Goal: Information Seeking & Learning: Check status

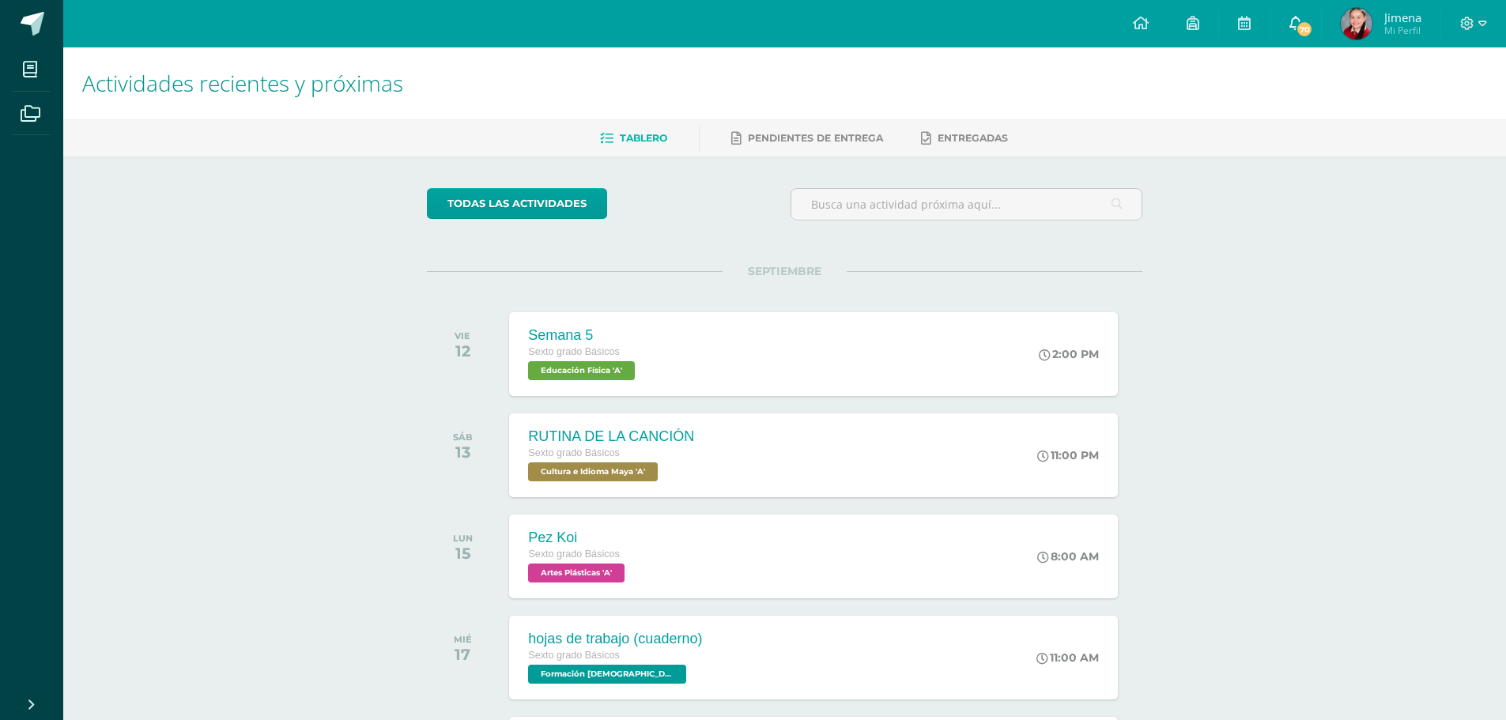
click at [1298, 25] on span "70" at bounding box center [1304, 29] width 17 height 17
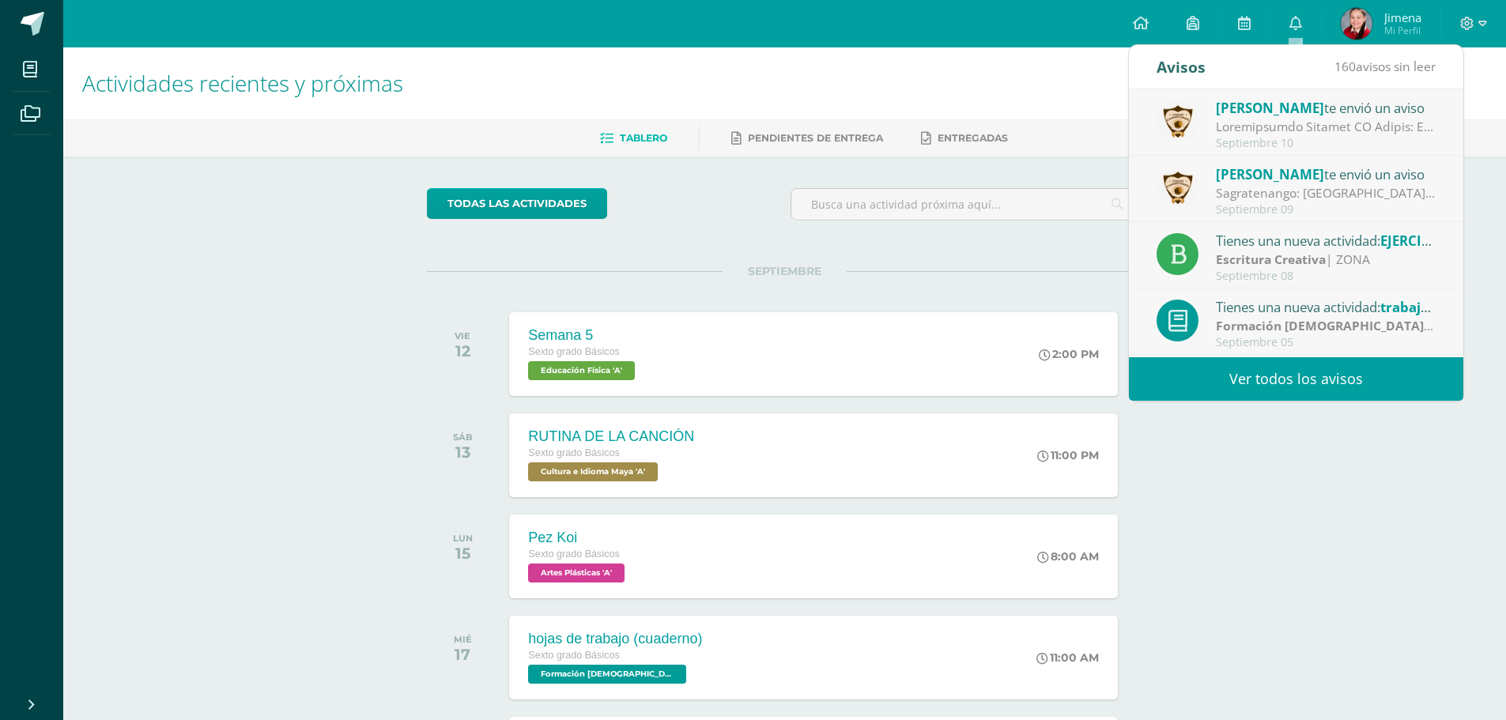
click at [1297, 365] on link "Ver todos los avisos" at bounding box center [1296, 378] width 334 height 43
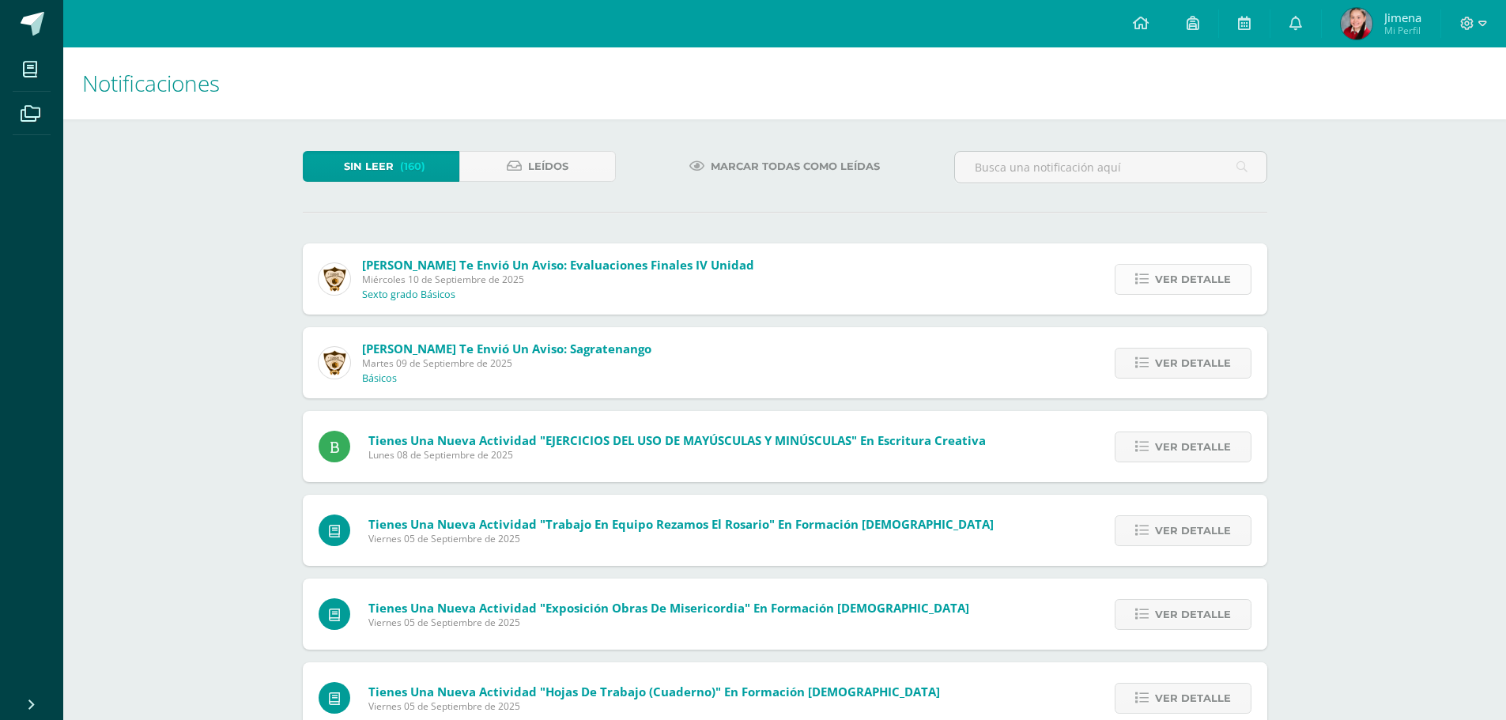
click at [1169, 285] on span "Ver detalle" at bounding box center [1193, 279] width 76 height 29
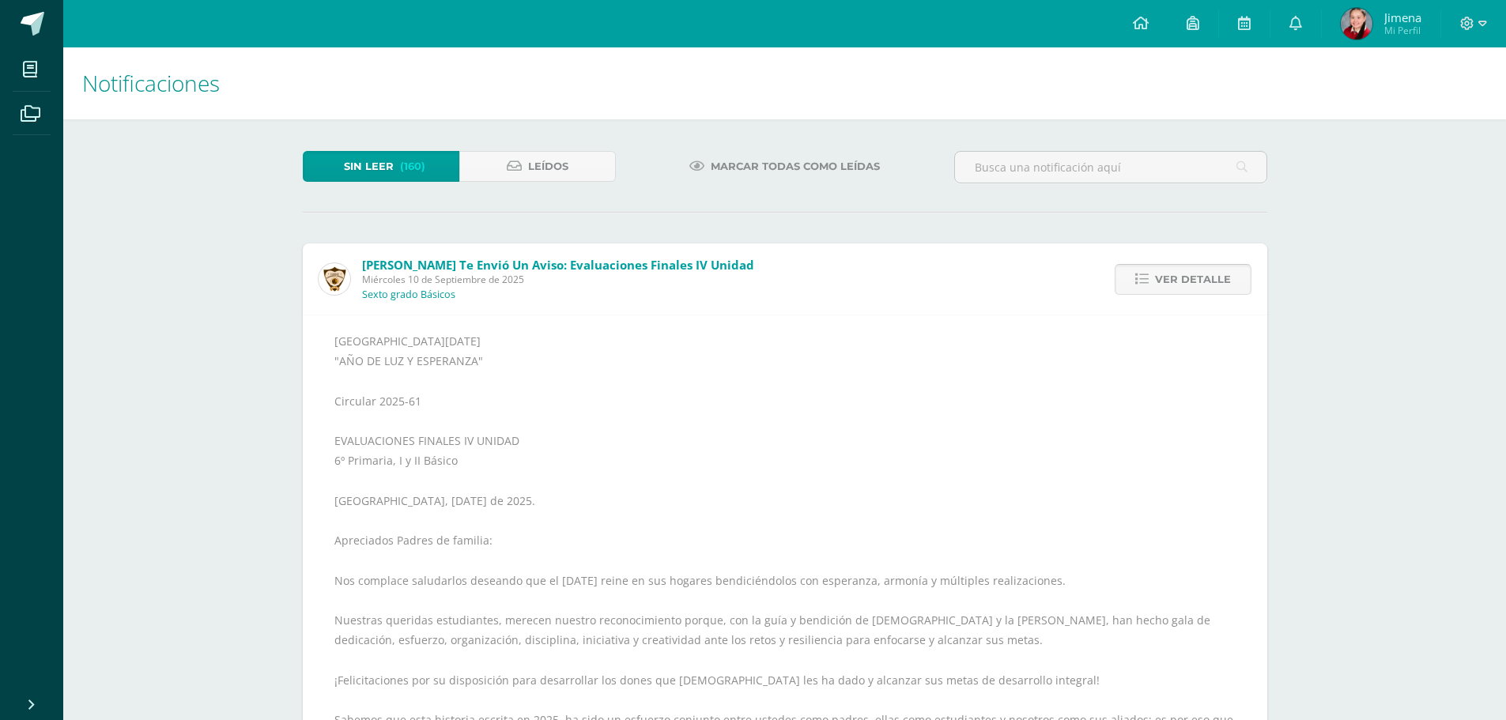
click at [1169, 285] on span "Ver detalle" at bounding box center [1193, 279] width 76 height 29
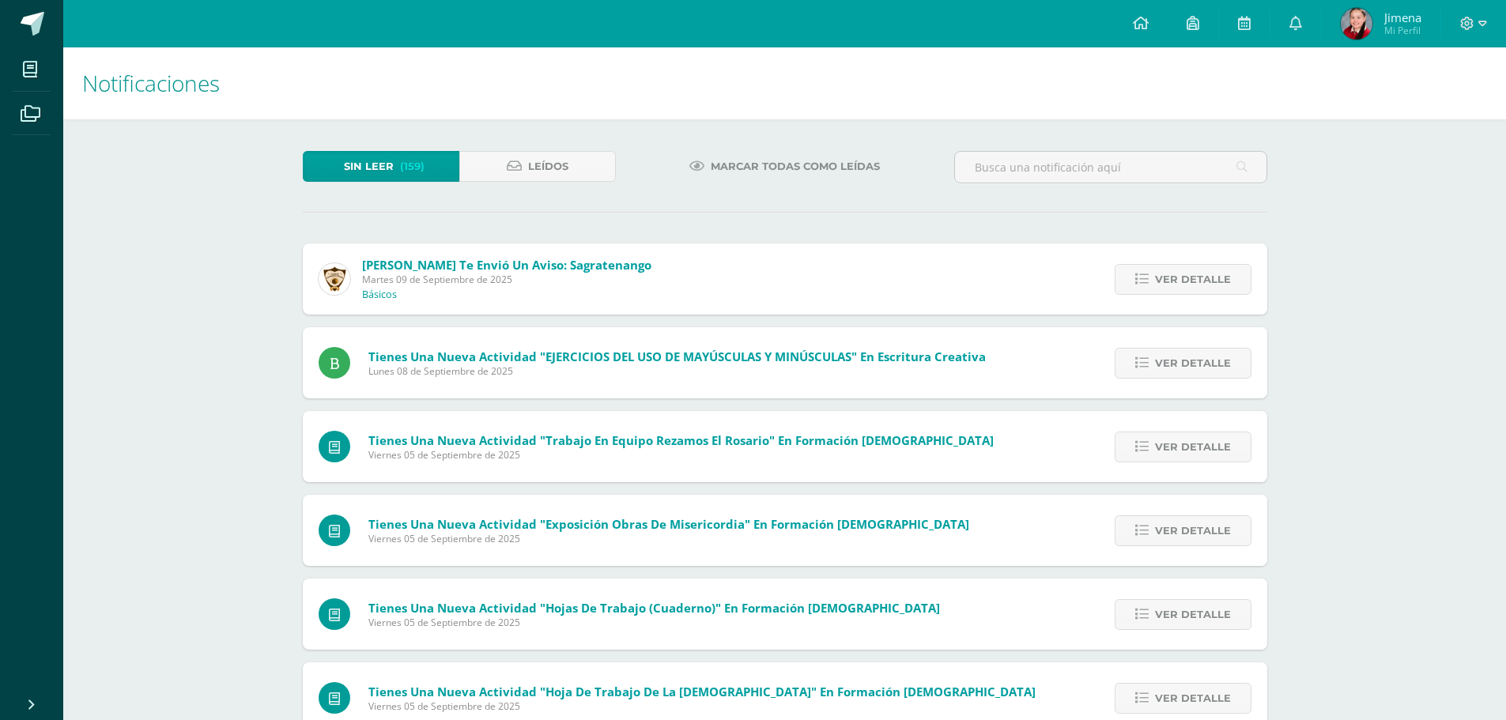
click at [1169, 285] on span "Ver detalle" at bounding box center [1193, 279] width 76 height 29
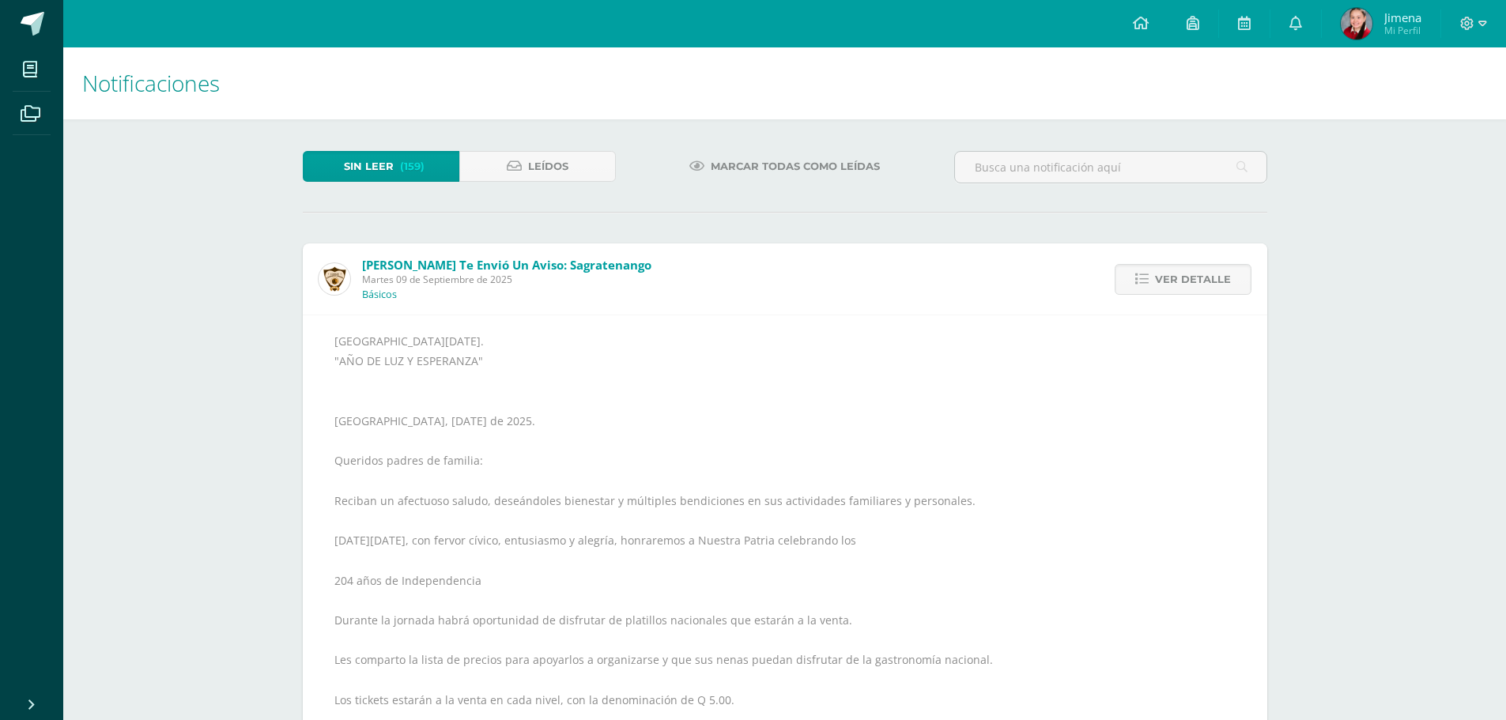
click at [1169, 285] on span "Ver detalle" at bounding box center [1193, 279] width 76 height 29
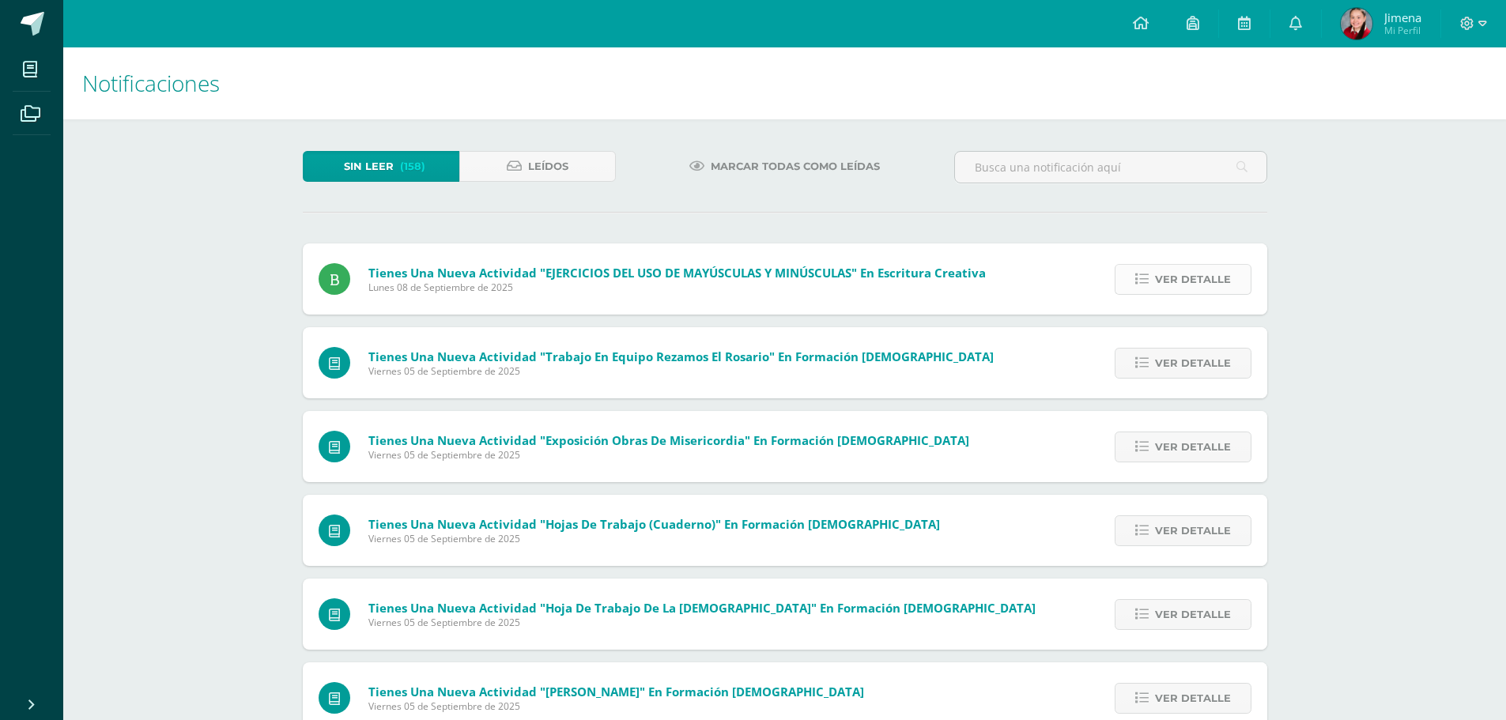
click at [1169, 282] on span "Ver detalle" at bounding box center [1193, 279] width 76 height 29
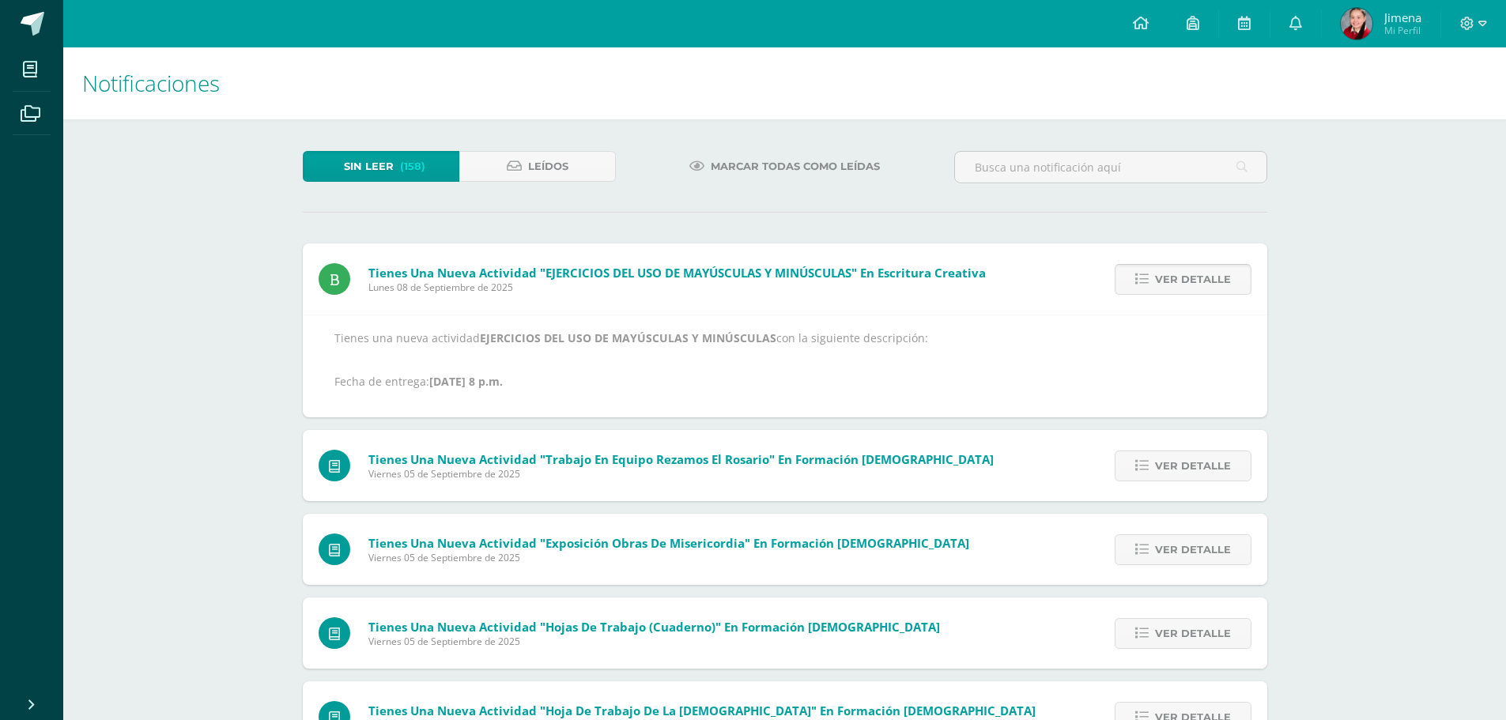
click at [1169, 282] on span "Ver detalle" at bounding box center [1193, 279] width 76 height 29
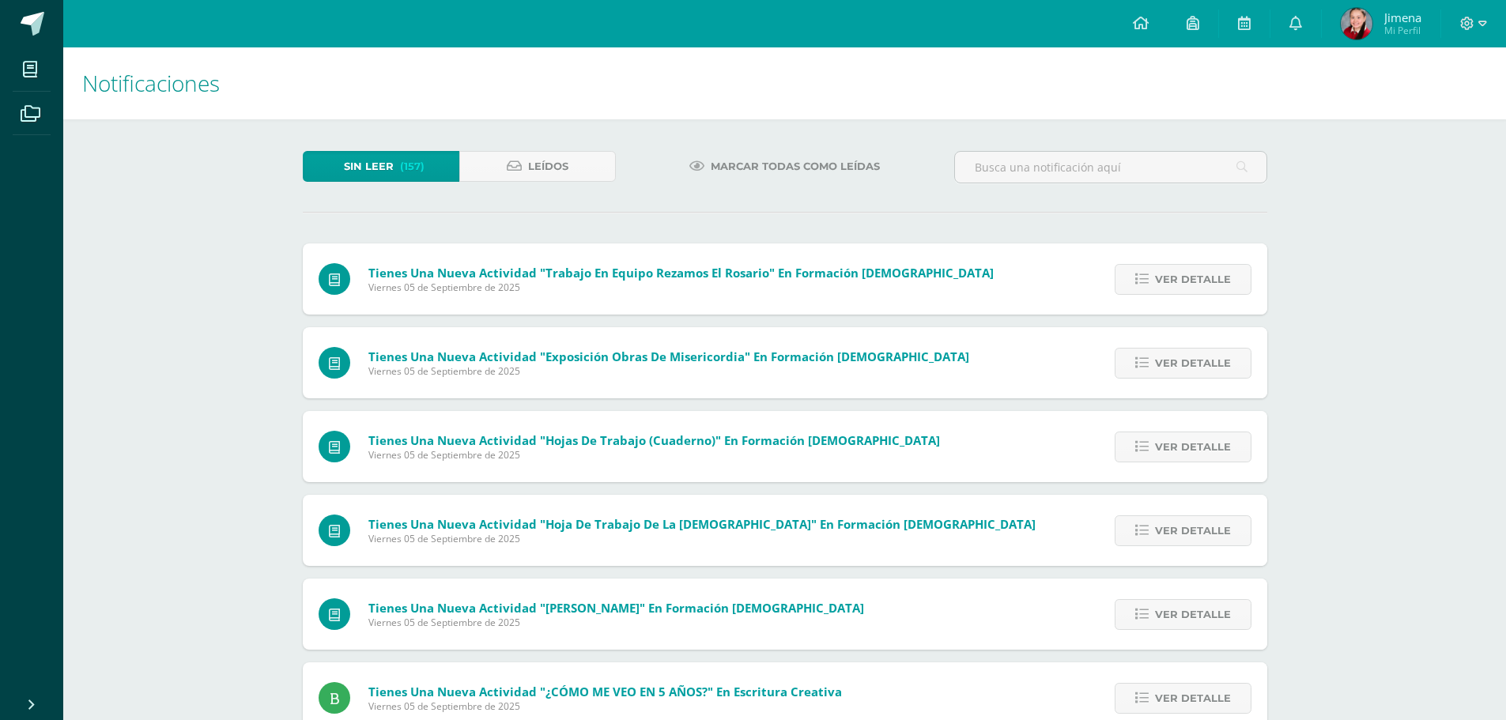
click at [1169, 282] on span "Ver detalle" at bounding box center [1193, 279] width 76 height 29
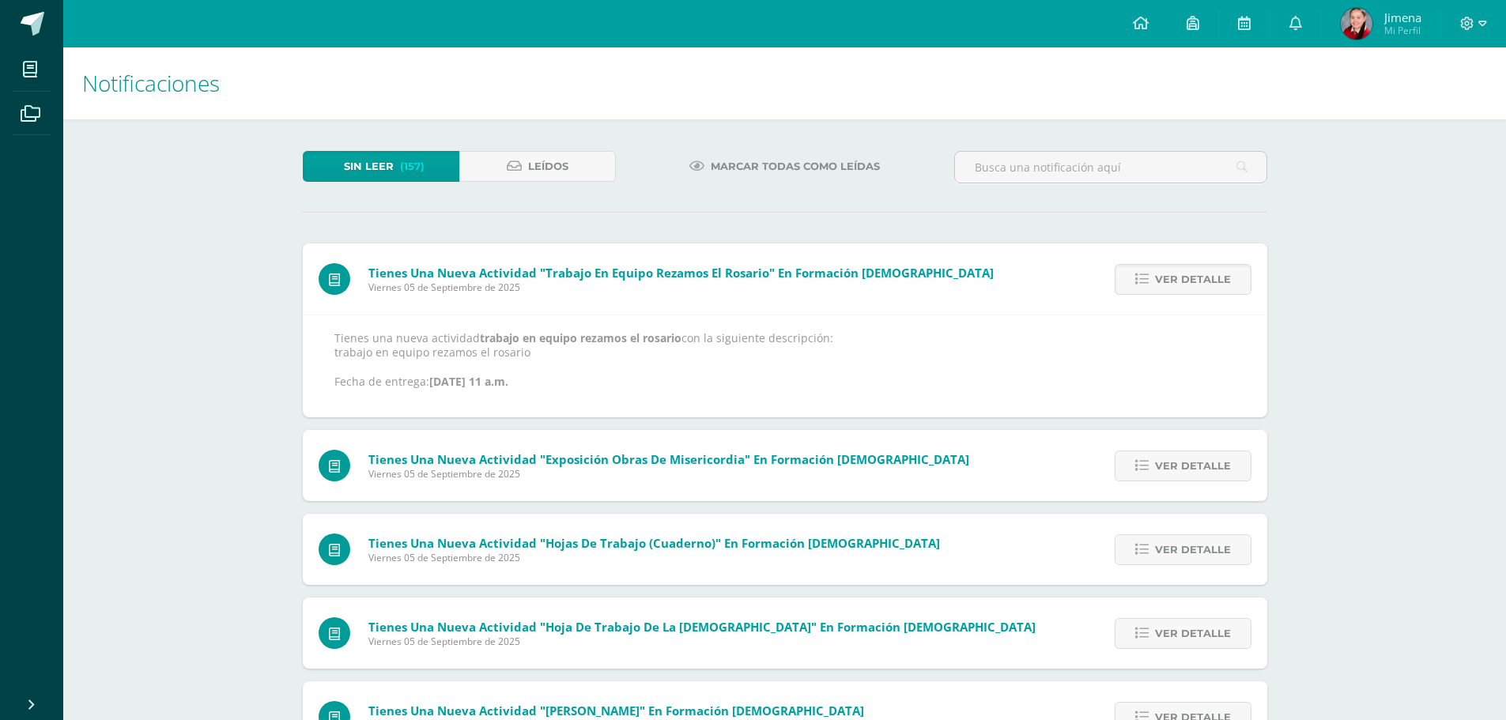
click at [1169, 282] on span "Ver detalle" at bounding box center [1193, 279] width 76 height 29
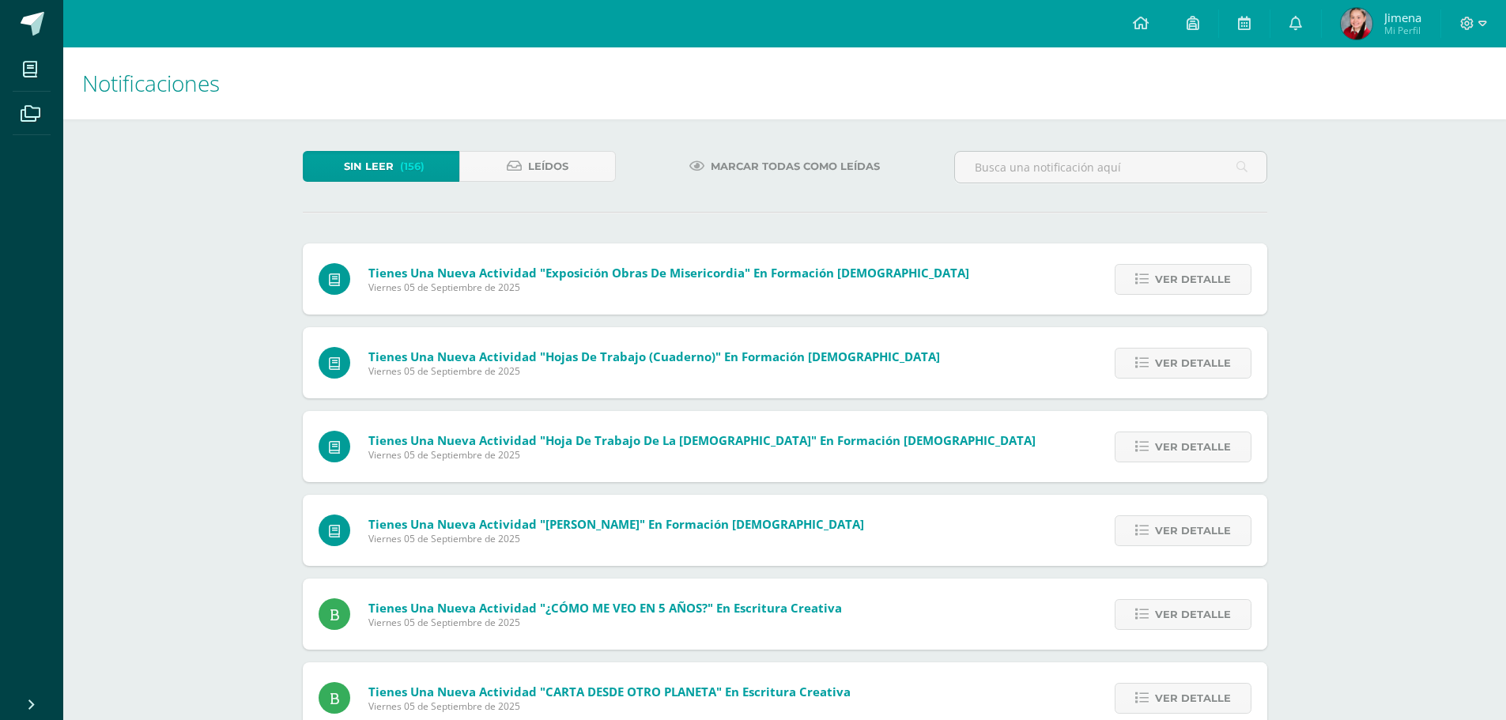
click at [1169, 282] on span "Ver detalle" at bounding box center [1193, 279] width 76 height 29
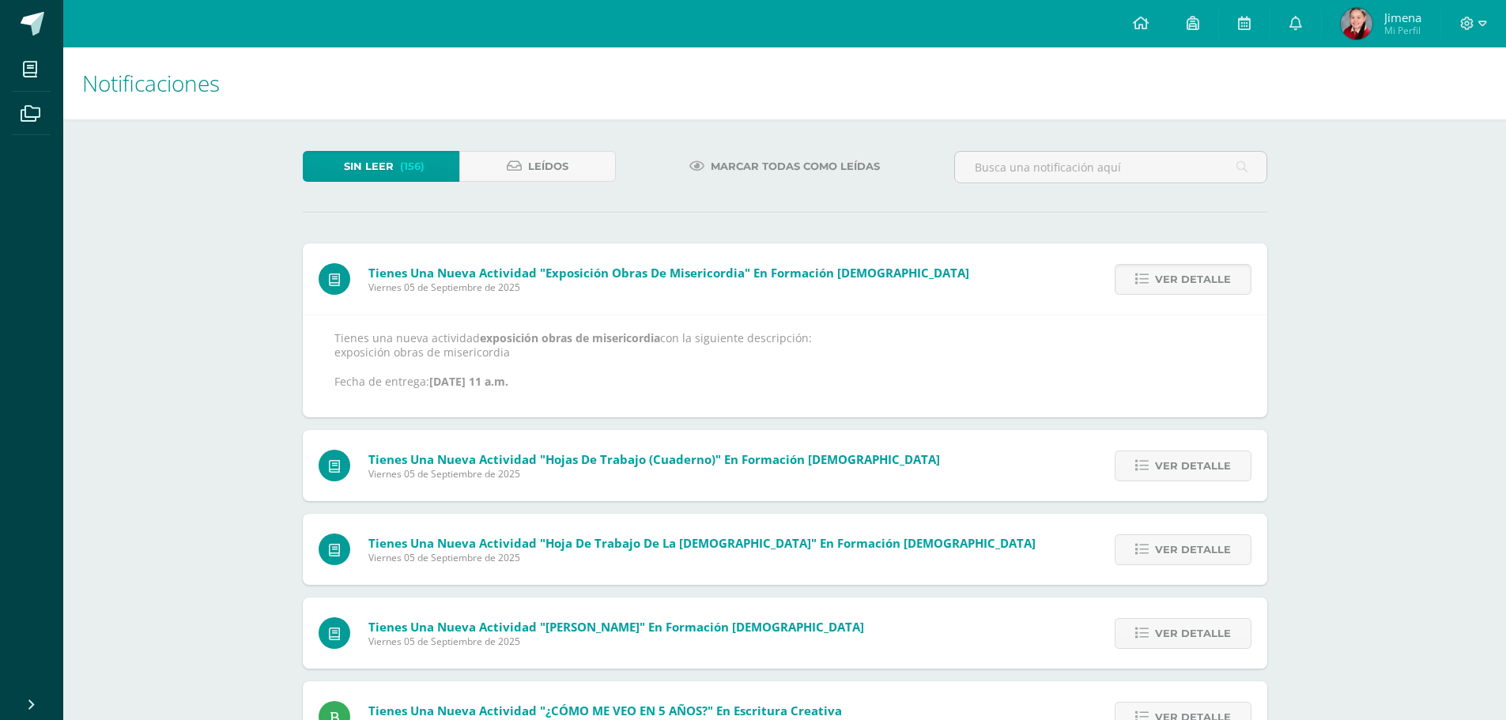
click at [1169, 282] on span "Ver detalle" at bounding box center [1193, 279] width 76 height 29
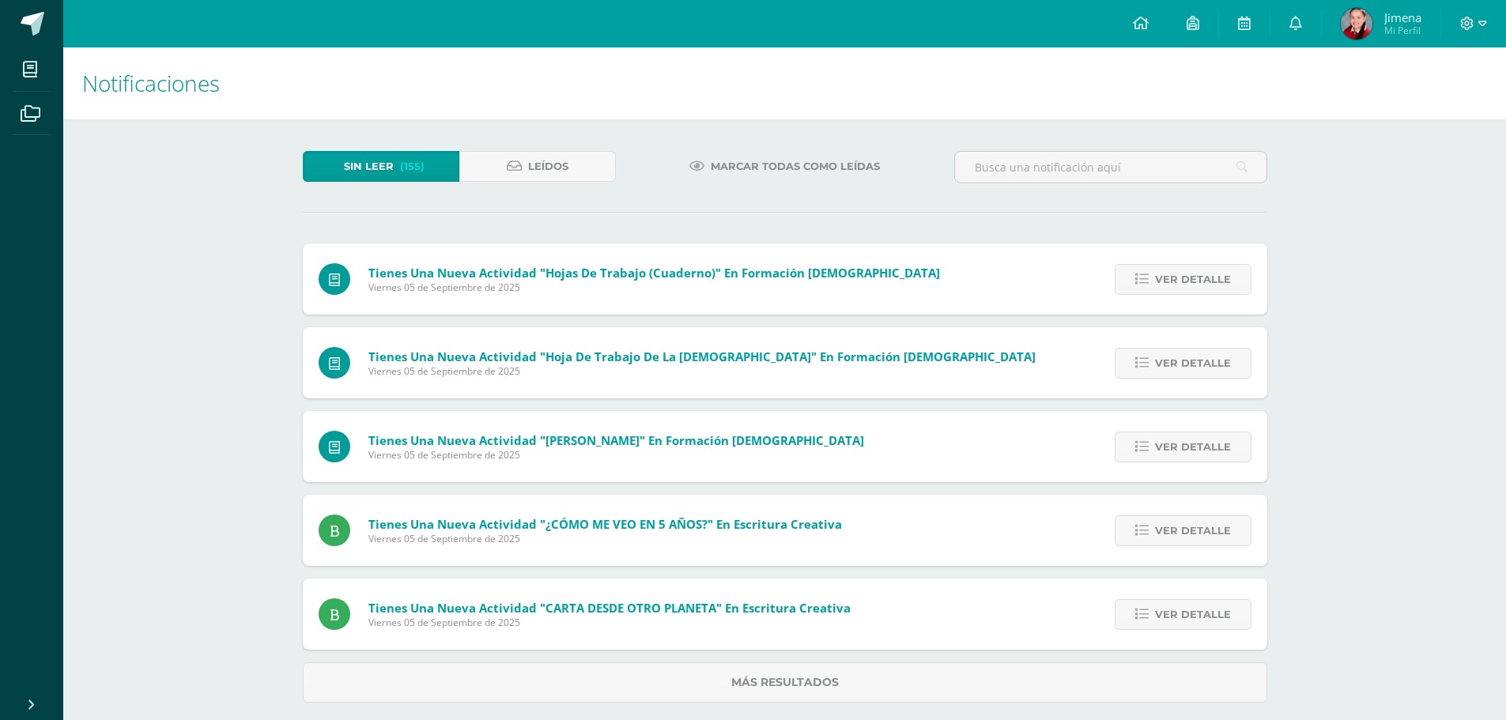
click at [1169, 282] on span "Ver detalle" at bounding box center [1193, 279] width 76 height 29
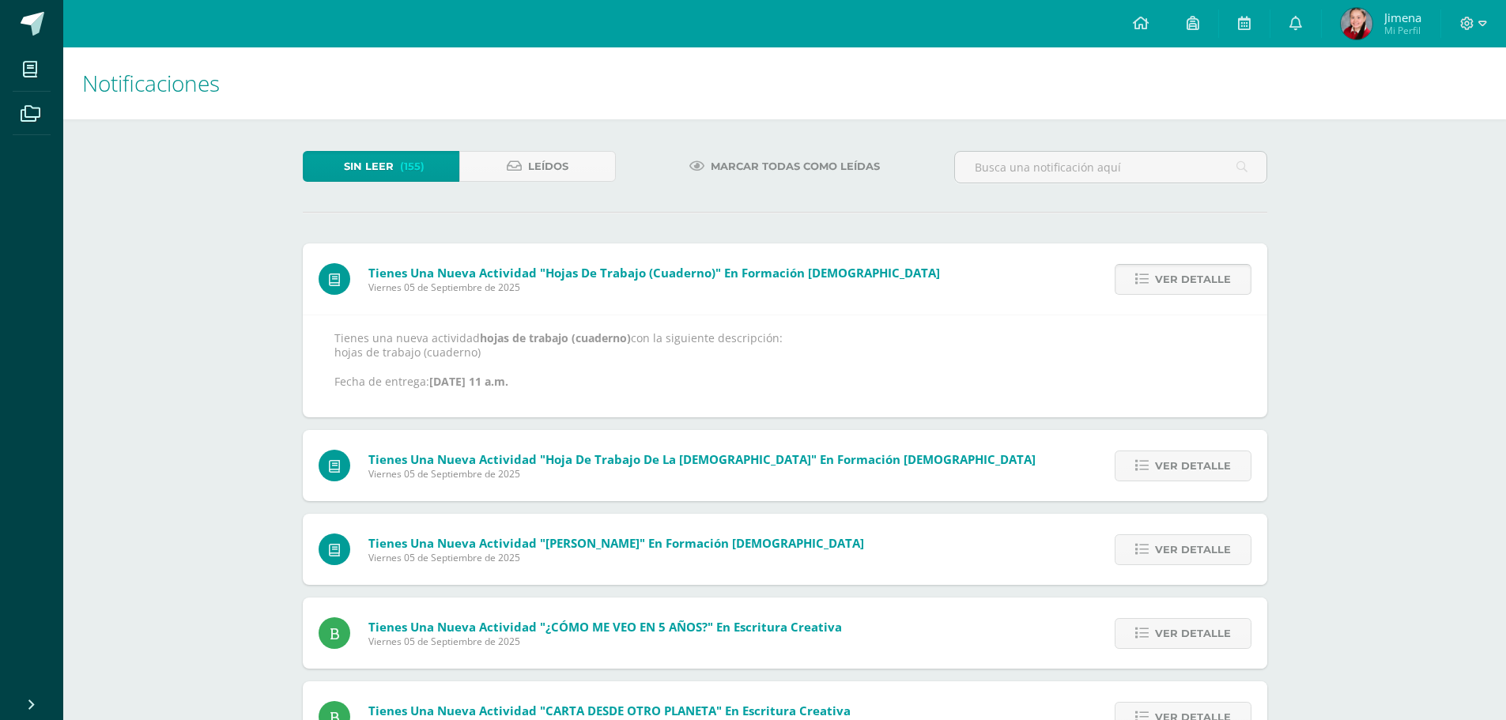
click at [1169, 282] on span "Ver detalle" at bounding box center [1193, 279] width 76 height 29
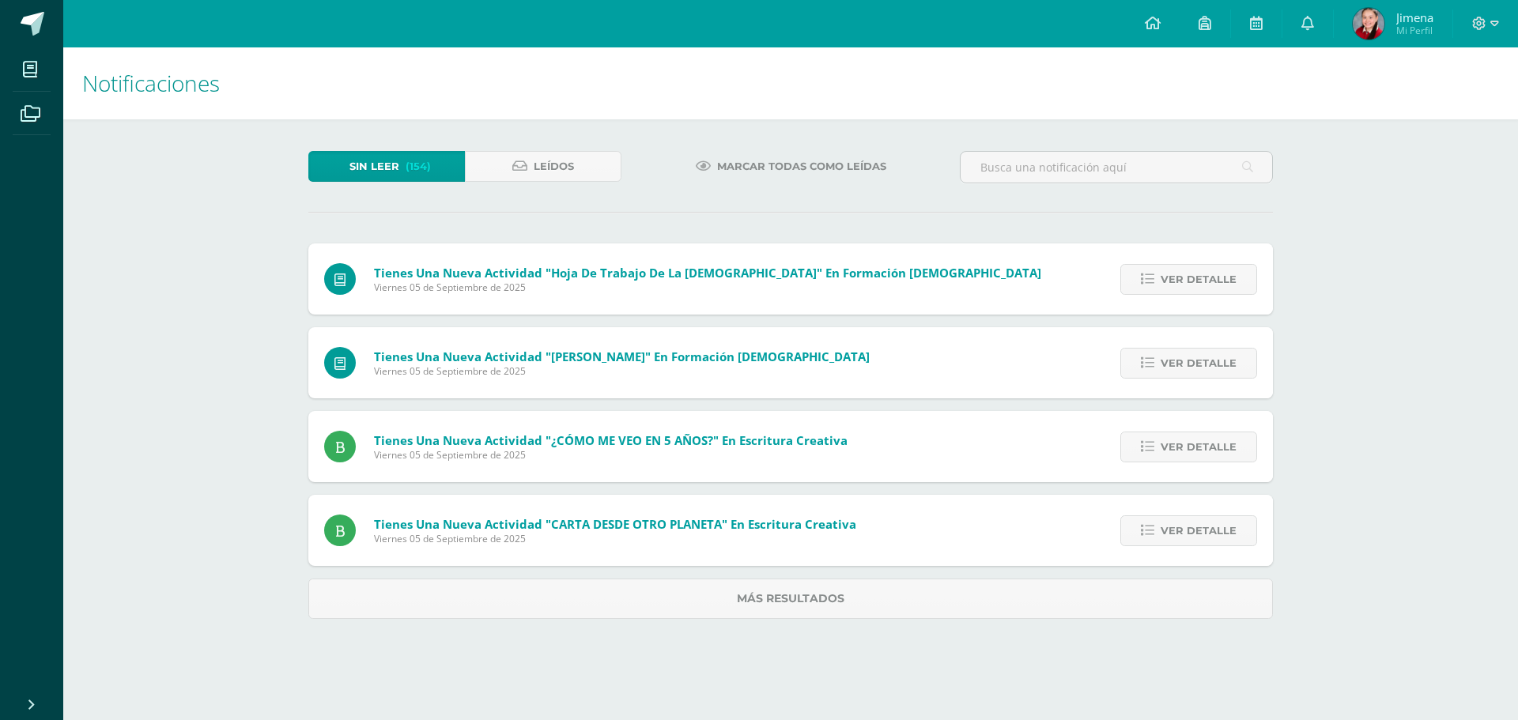
click at [1169, 282] on span "Ver detalle" at bounding box center [1199, 279] width 76 height 29
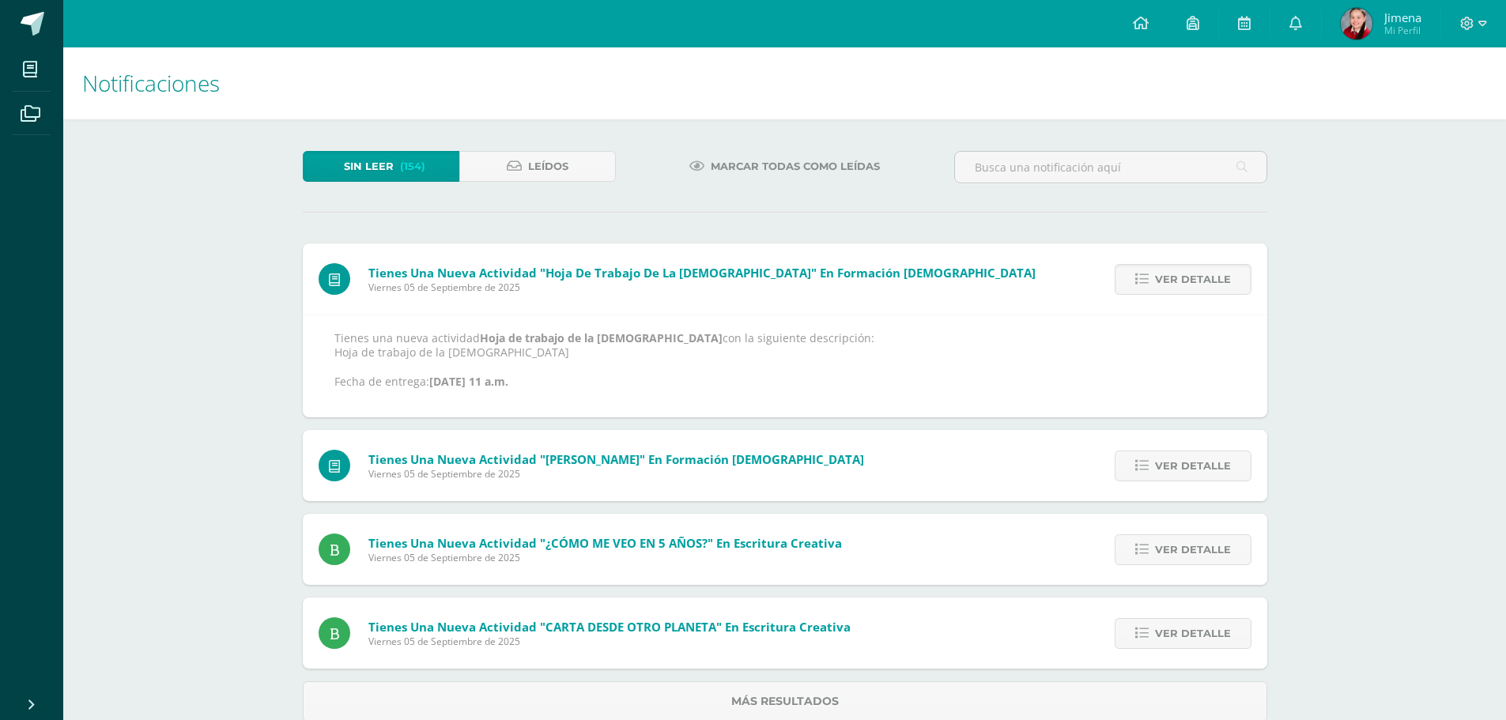
click at [1169, 282] on span "Ver detalle" at bounding box center [1193, 279] width 76 height 29
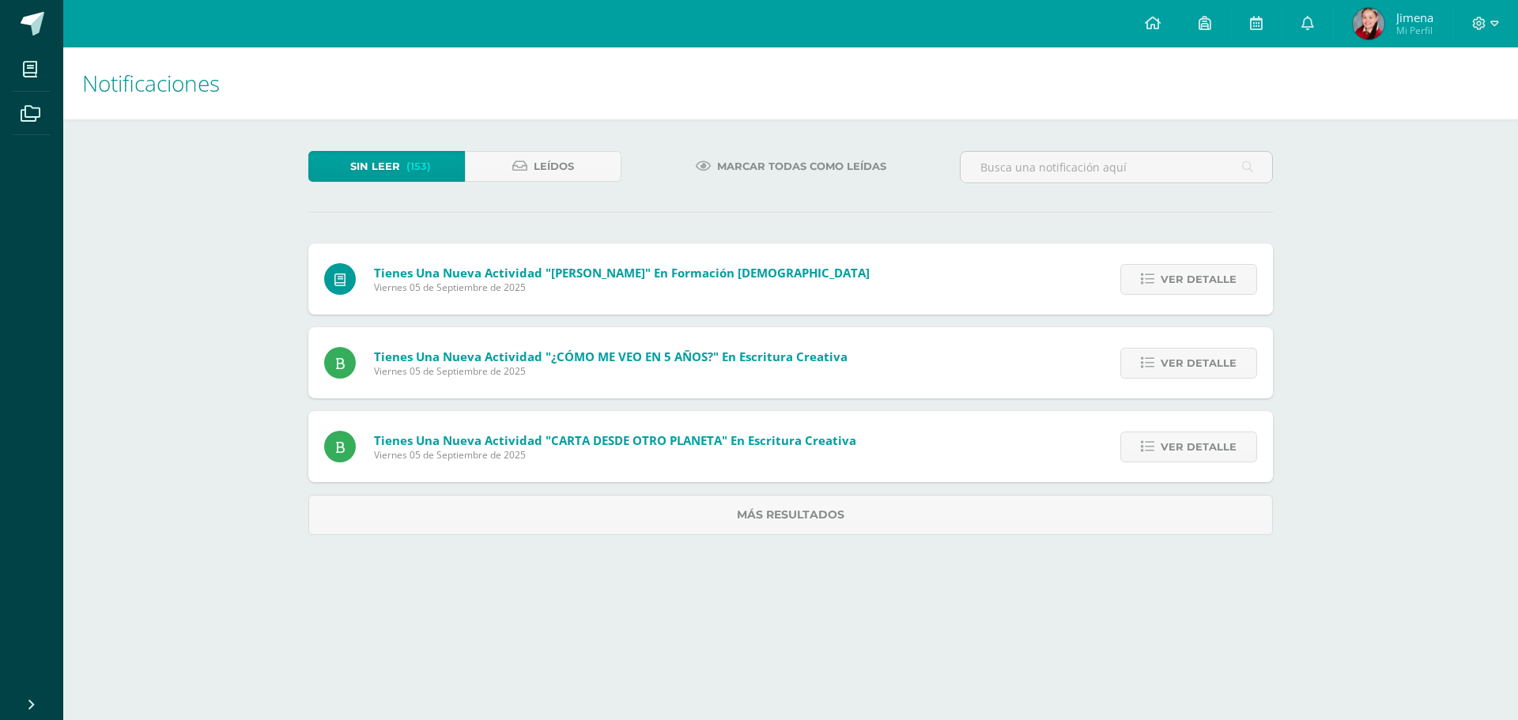
click at [1169, 282] on span "Ver detalle" at bounding box center [1199, 279] width 76 height 29
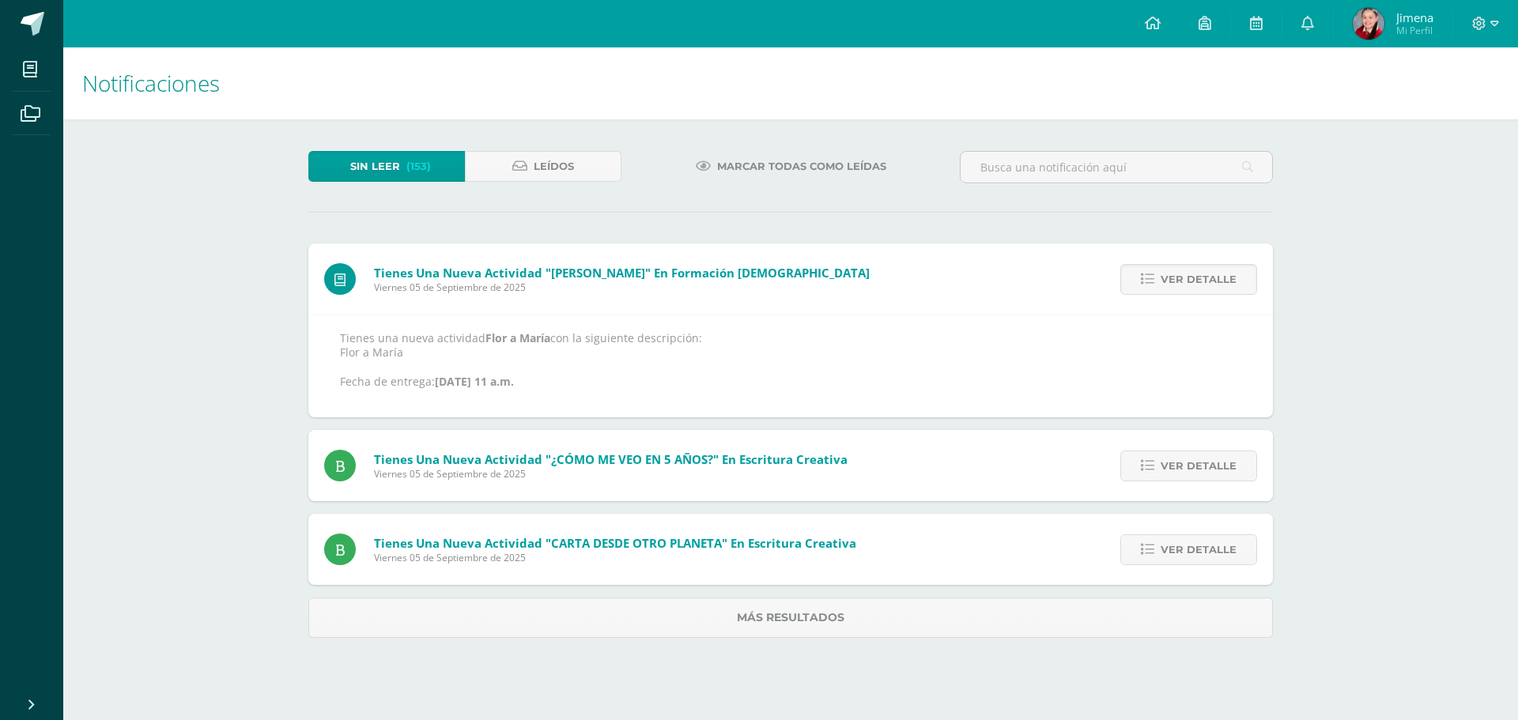
click at [1169, 282] on span "Ver detalle" at bounding box center [1199, 279] width 76 height 29
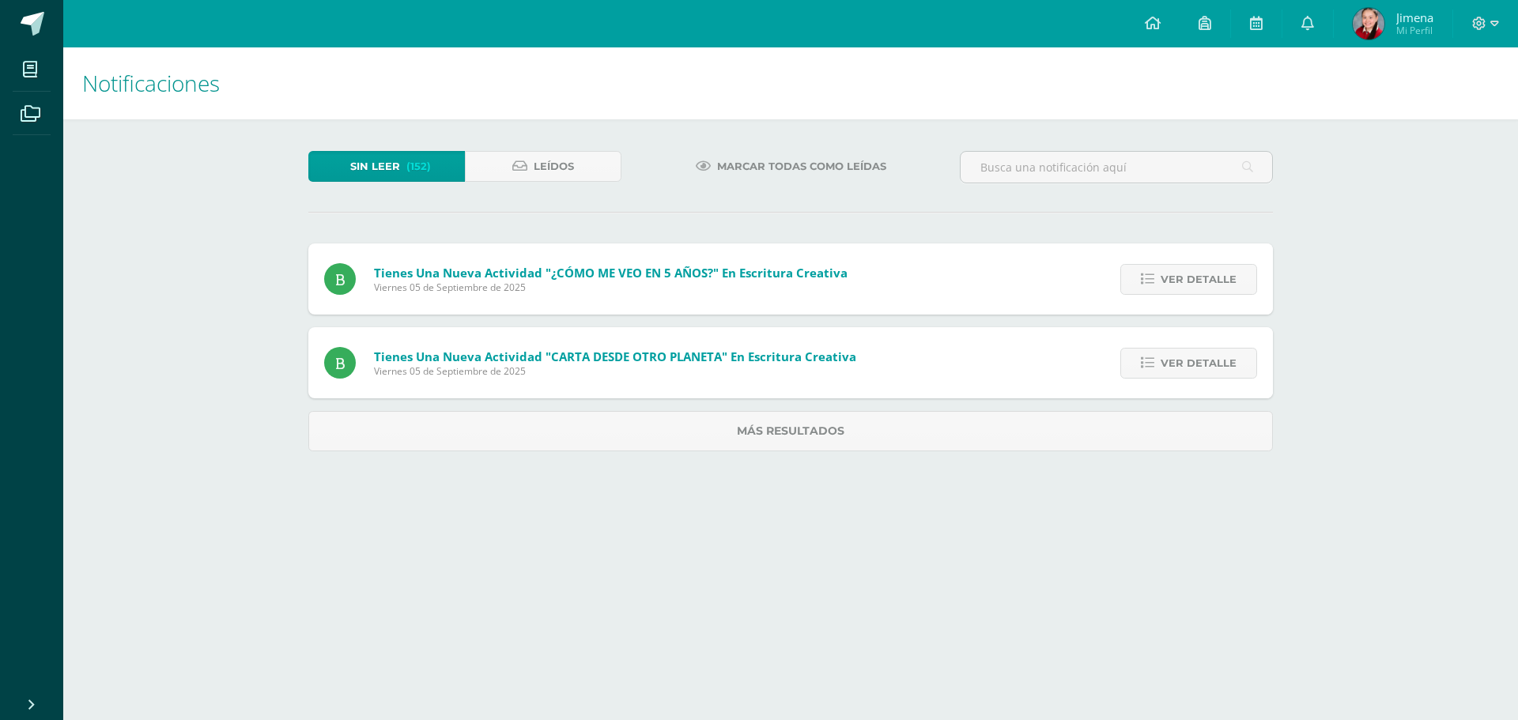
click at [1169, 282] on span "Ver detalle" at bounding box center [1199, 279] width 76 height 29
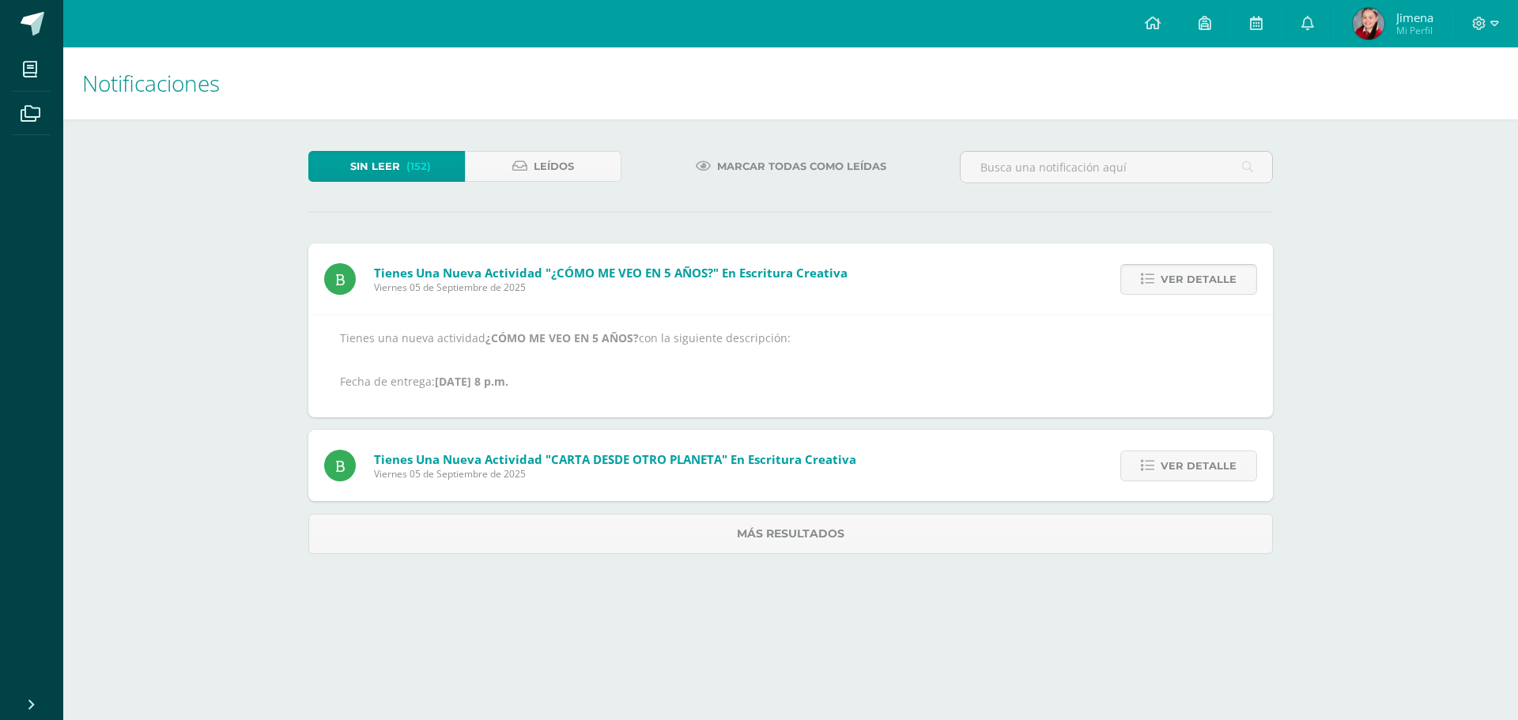
click at [1169, 281] on span "Ver detalle" at bounding box center [1199, 279] width 76 height 29
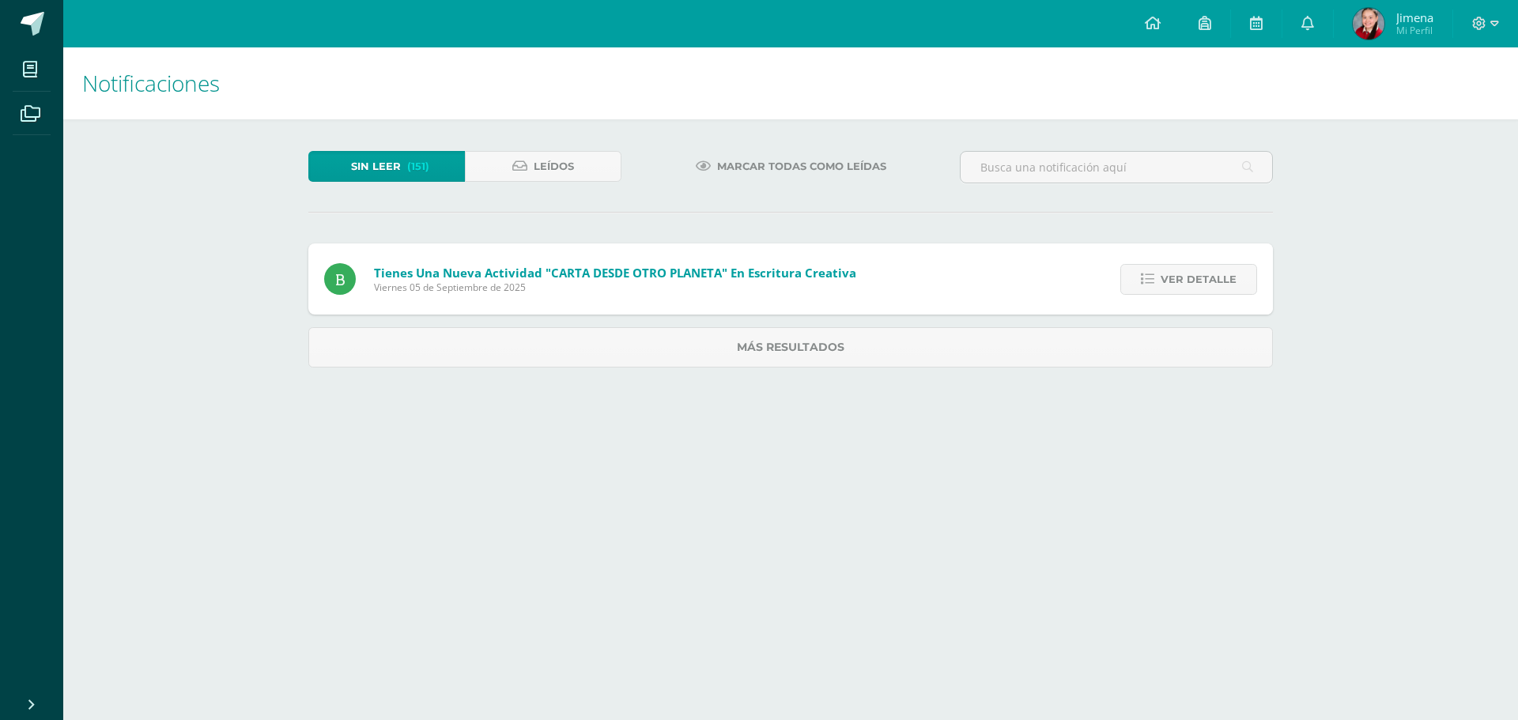
click at [1169, 281] on span "Ver detalle" at bounding box center [1199, 279] width 76 height 29
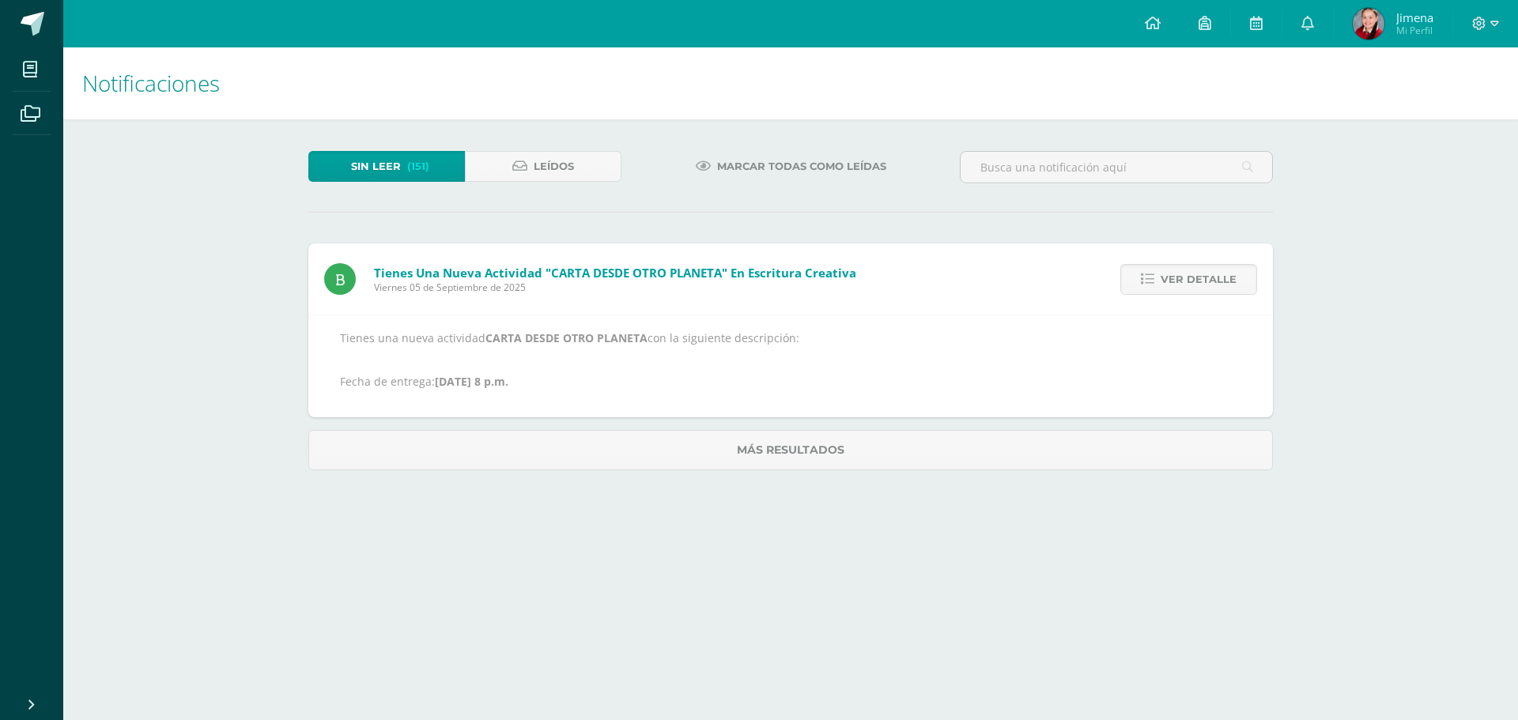
click at [1169, 281] on span "Ver detalle" at bounding box center [1199, 279] width 76 height 29
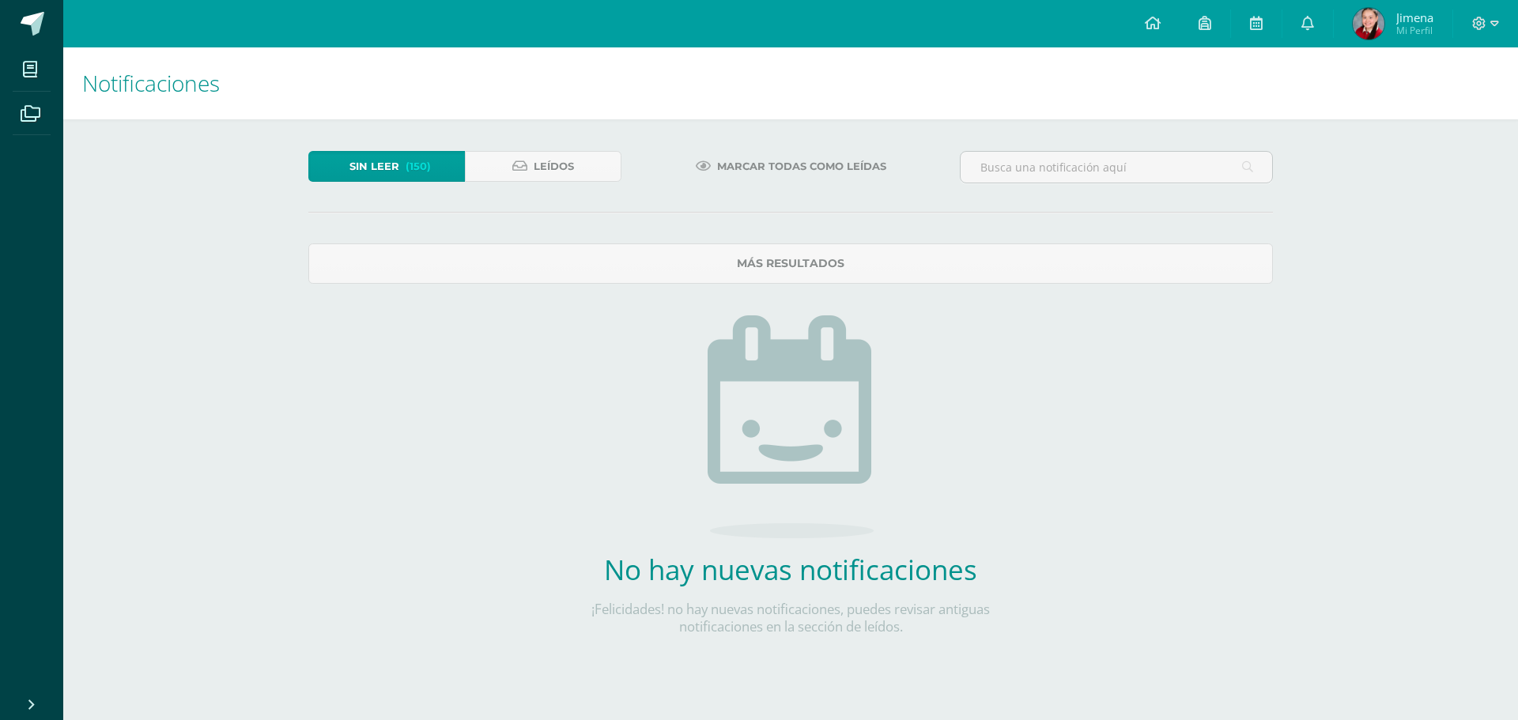
click at [385, 153] on span "Sin leer" at bounding box center [375, 166] width 50 height 29
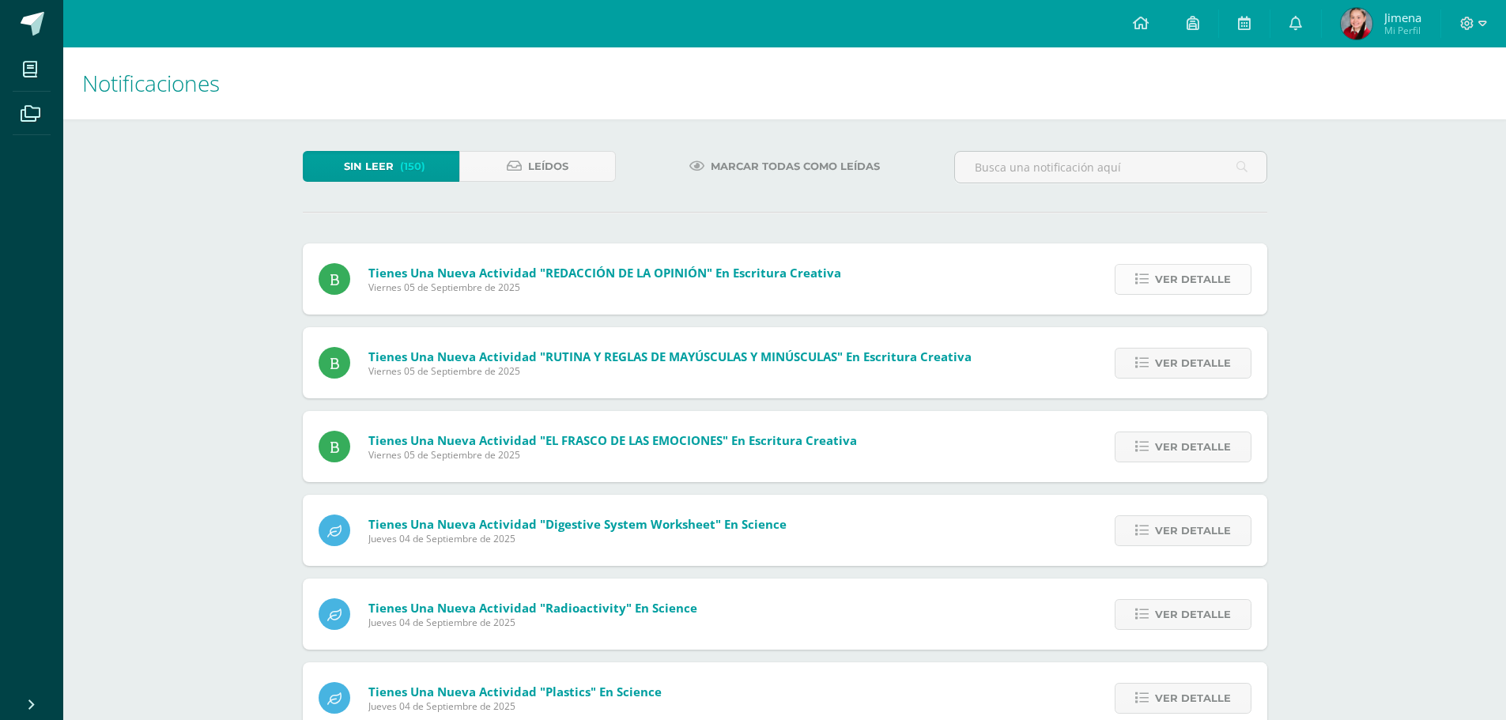
click at [1193, 289] on span "Ver detalle" at bounding box center [1193, 279] width 76 height 29
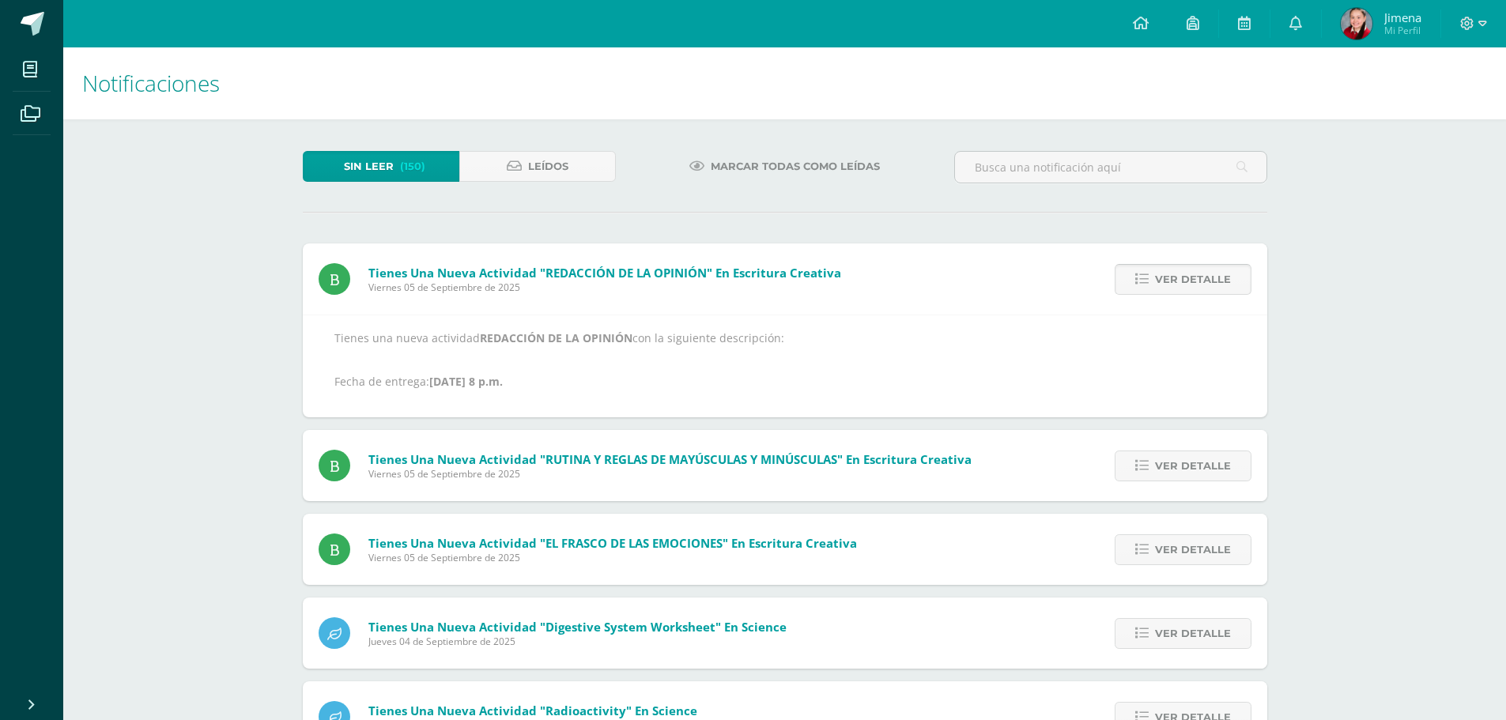
click at [1193, 289] on span "Ver detalle" at bounding box center [1193, 279] width 76 height 29
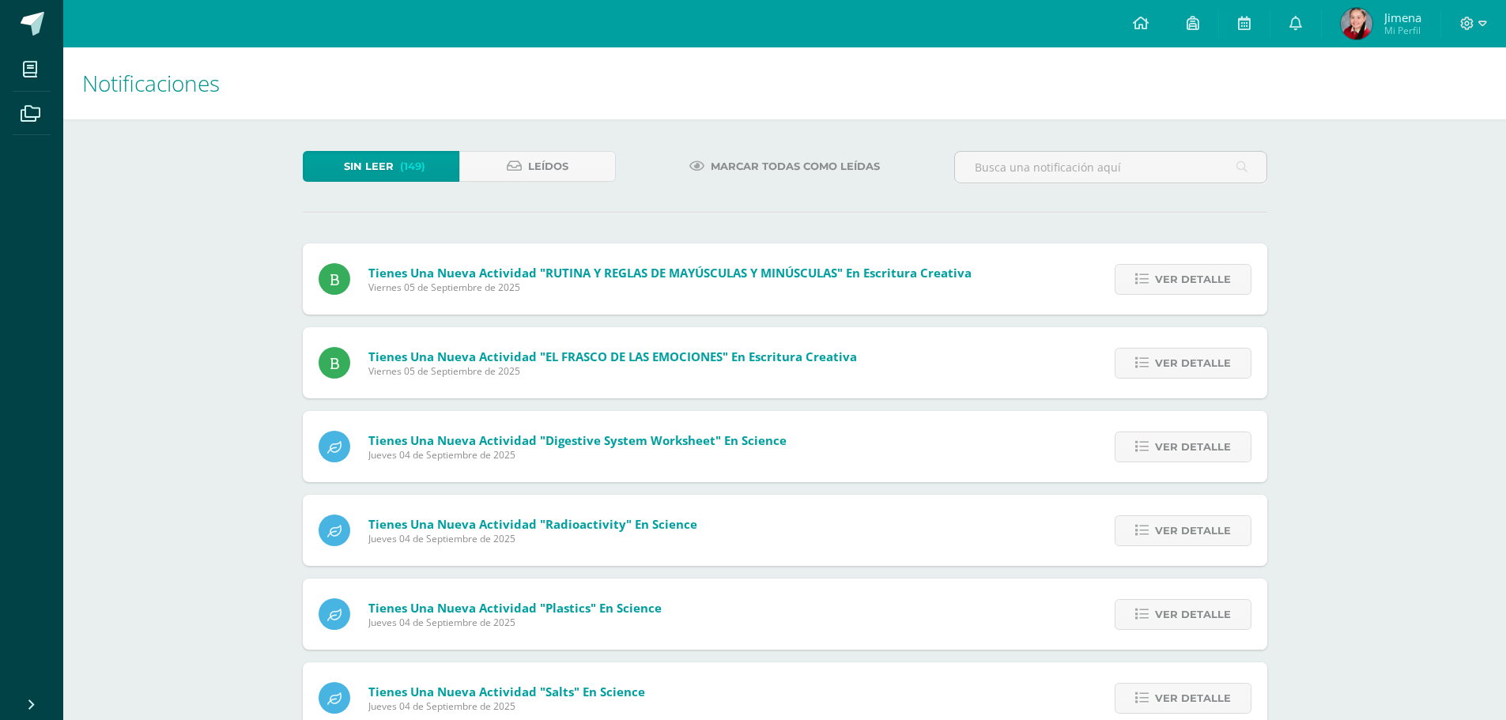
click at [1193, 289] on span "Ver detalle" at bounding box center [1193, 279] width 76 height 29
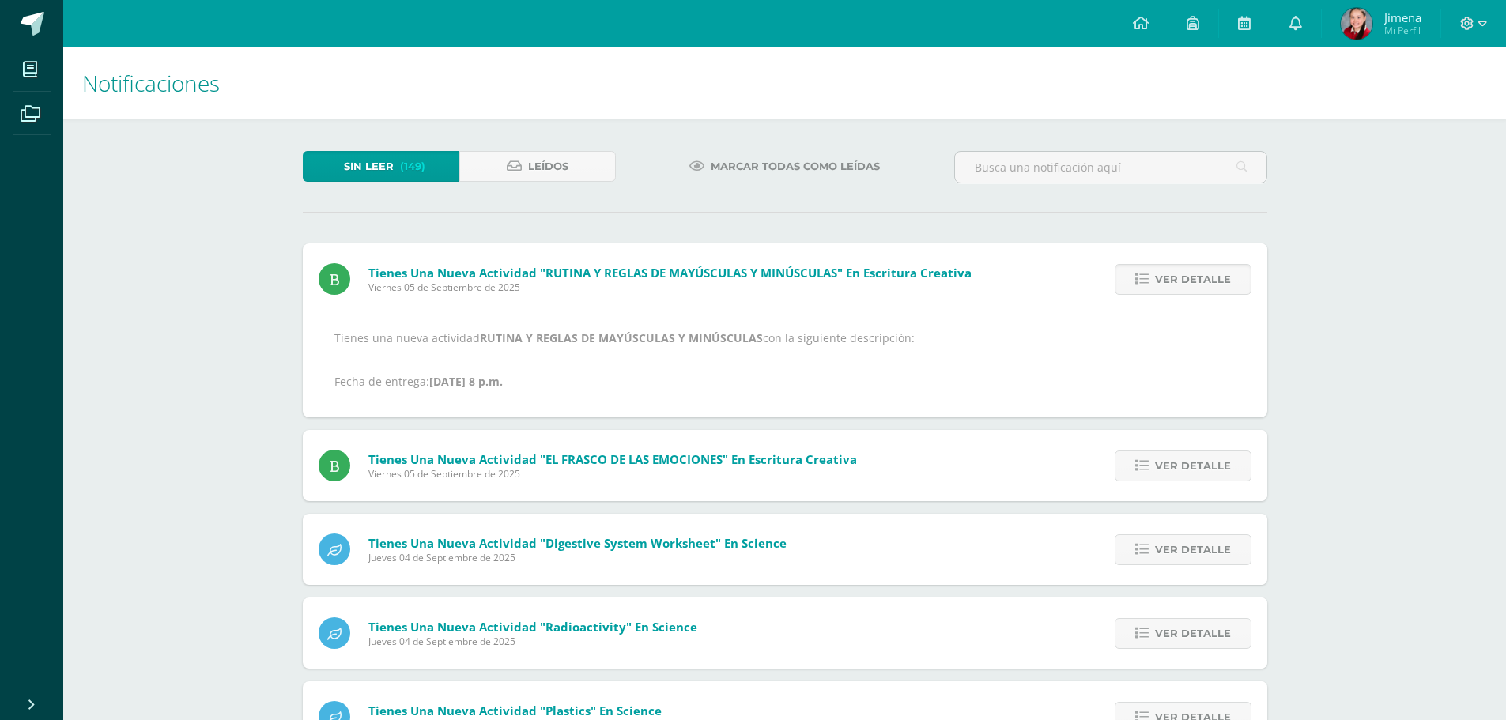
click at [1193, 289] on span "Ver detalle" at bounding box center [1193, 279] width 76 height 29
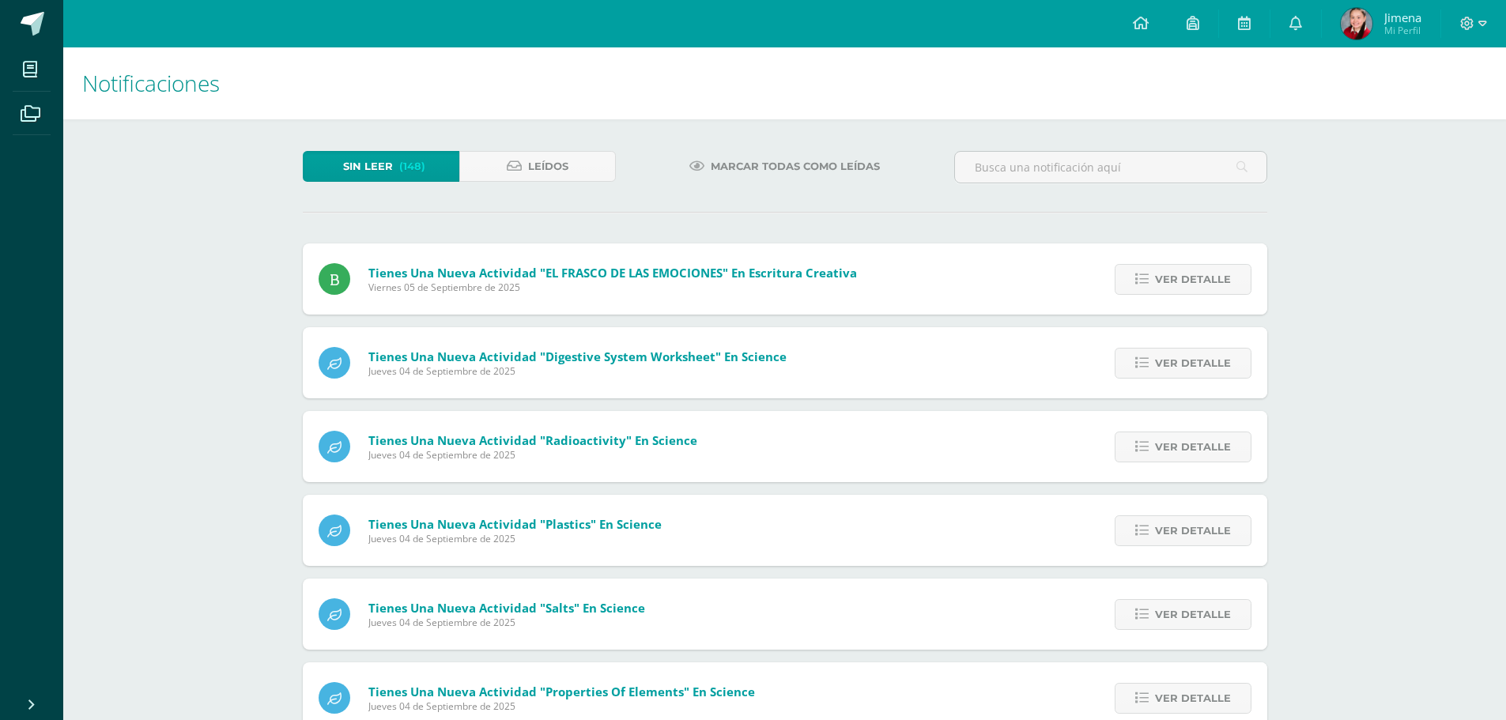
click at [1193, 289] on span "Ver detalle" at bounding box center [1193, 279] width 76 height 29
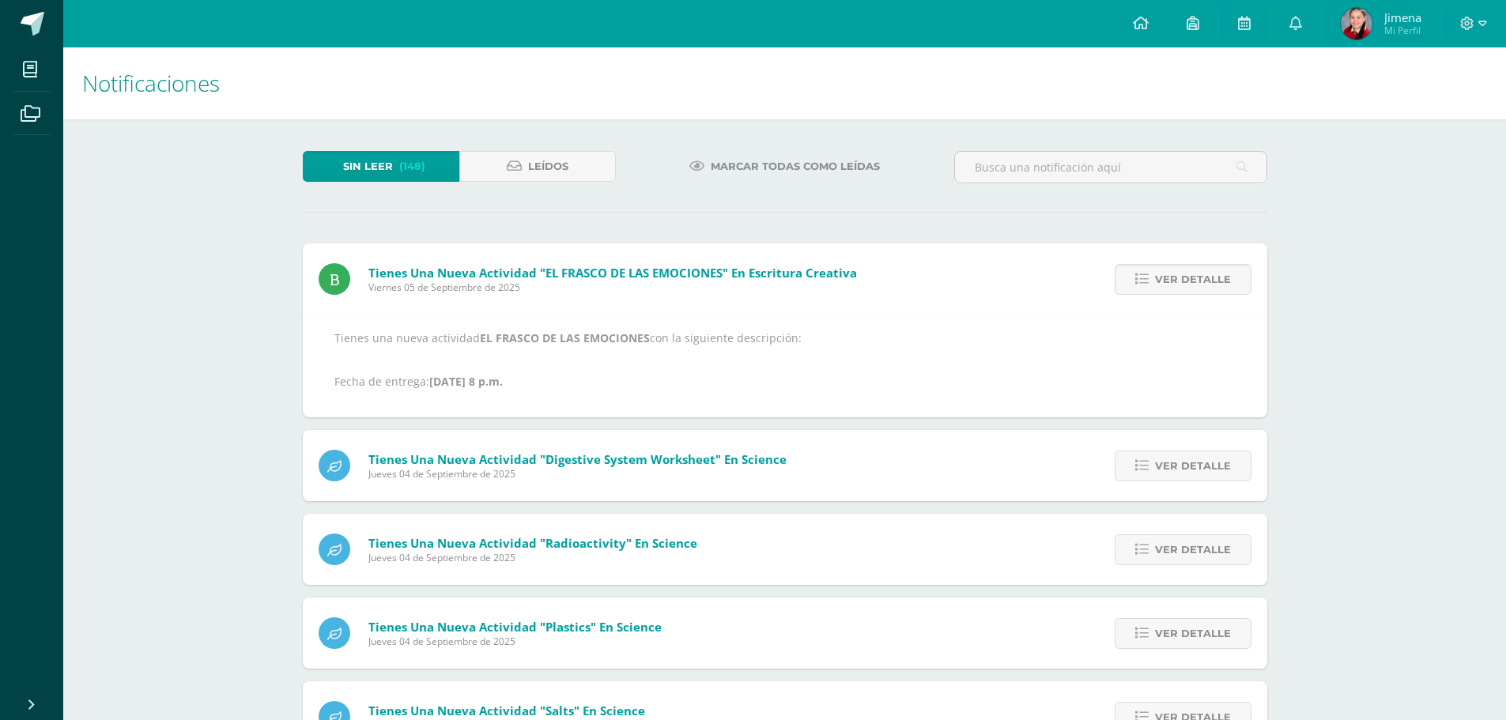
click at [1193, 289] on span "Ver detalle" at bounding box center [1193, 279] width 76 height 29
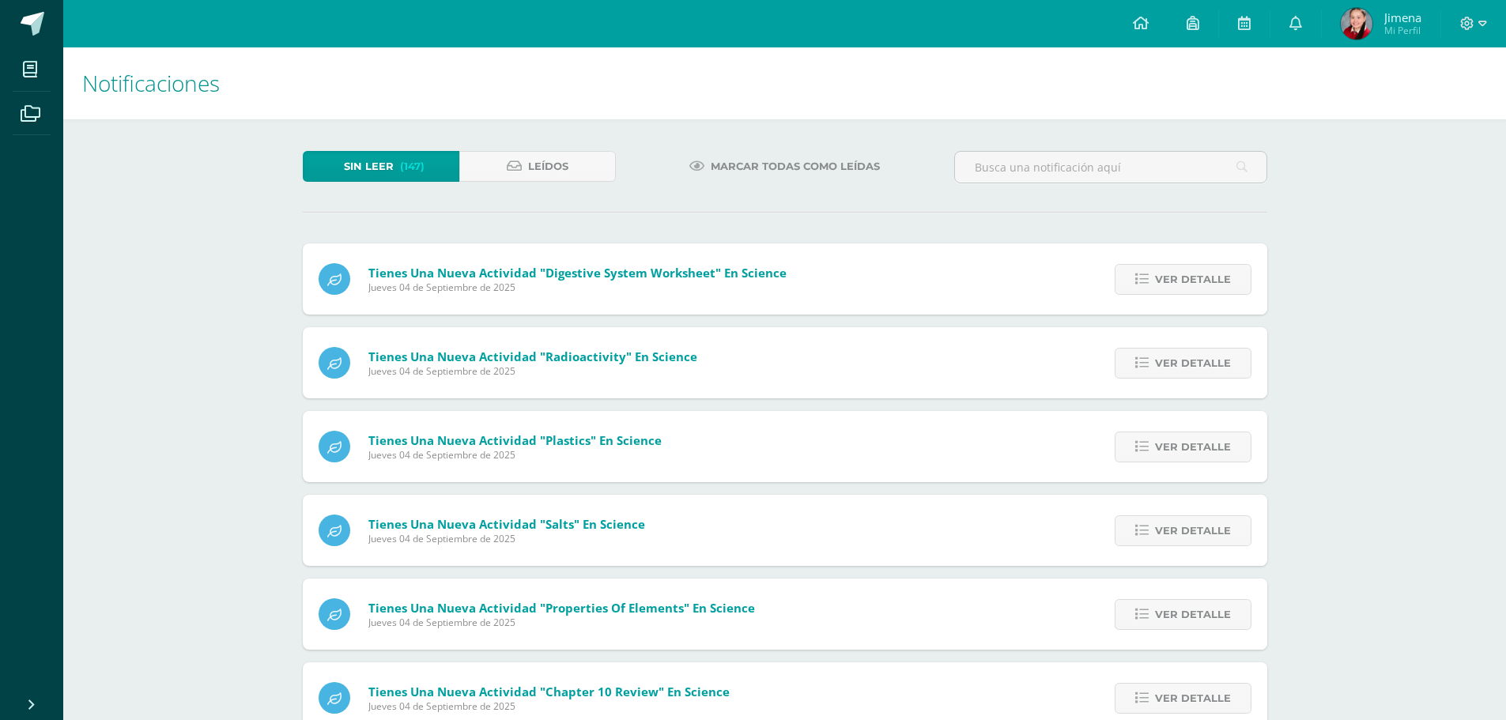
click at [1193, 289] on span "Ver detalle" at bounding box center [1193, 279] width 76 height 29
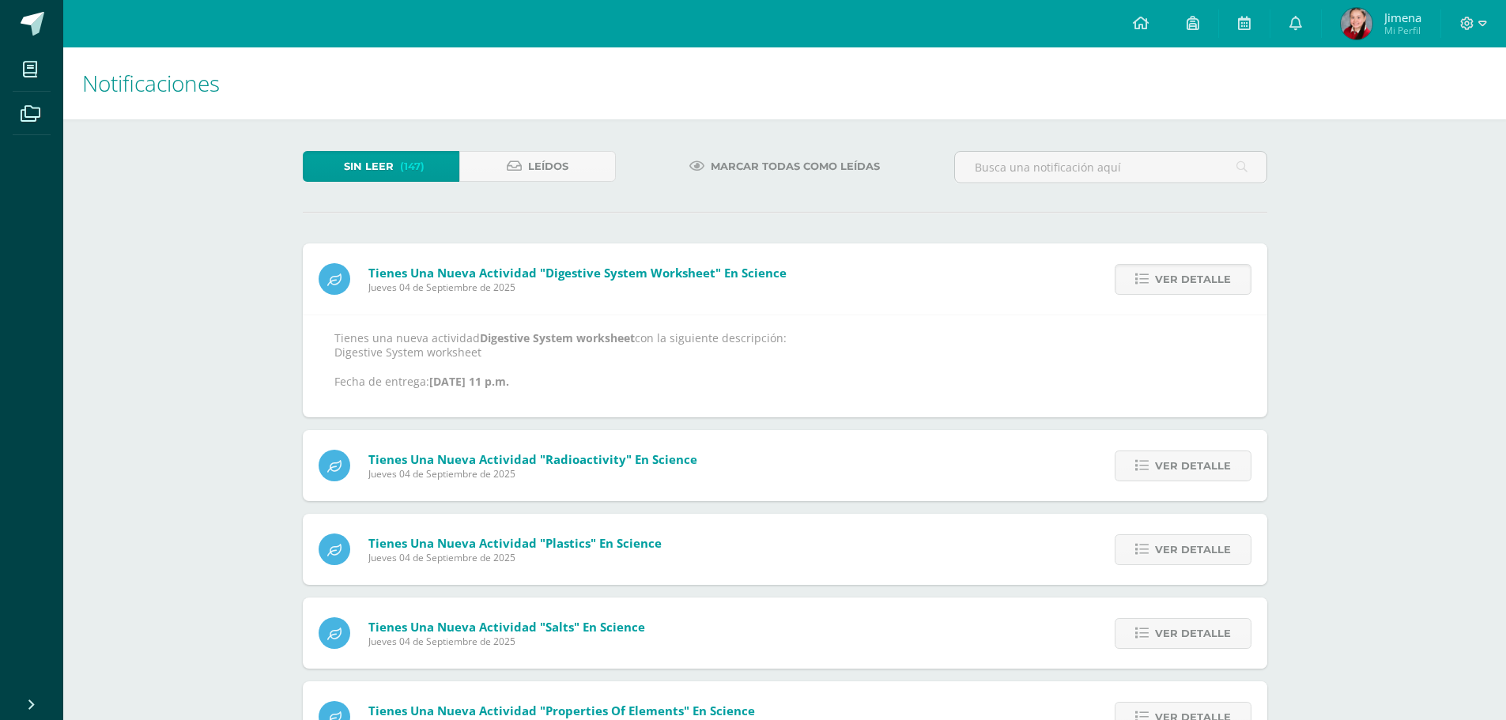
click at [1193, 289] on span "Ver detalle" at bounding box center [1193, 279] width 76 height 29
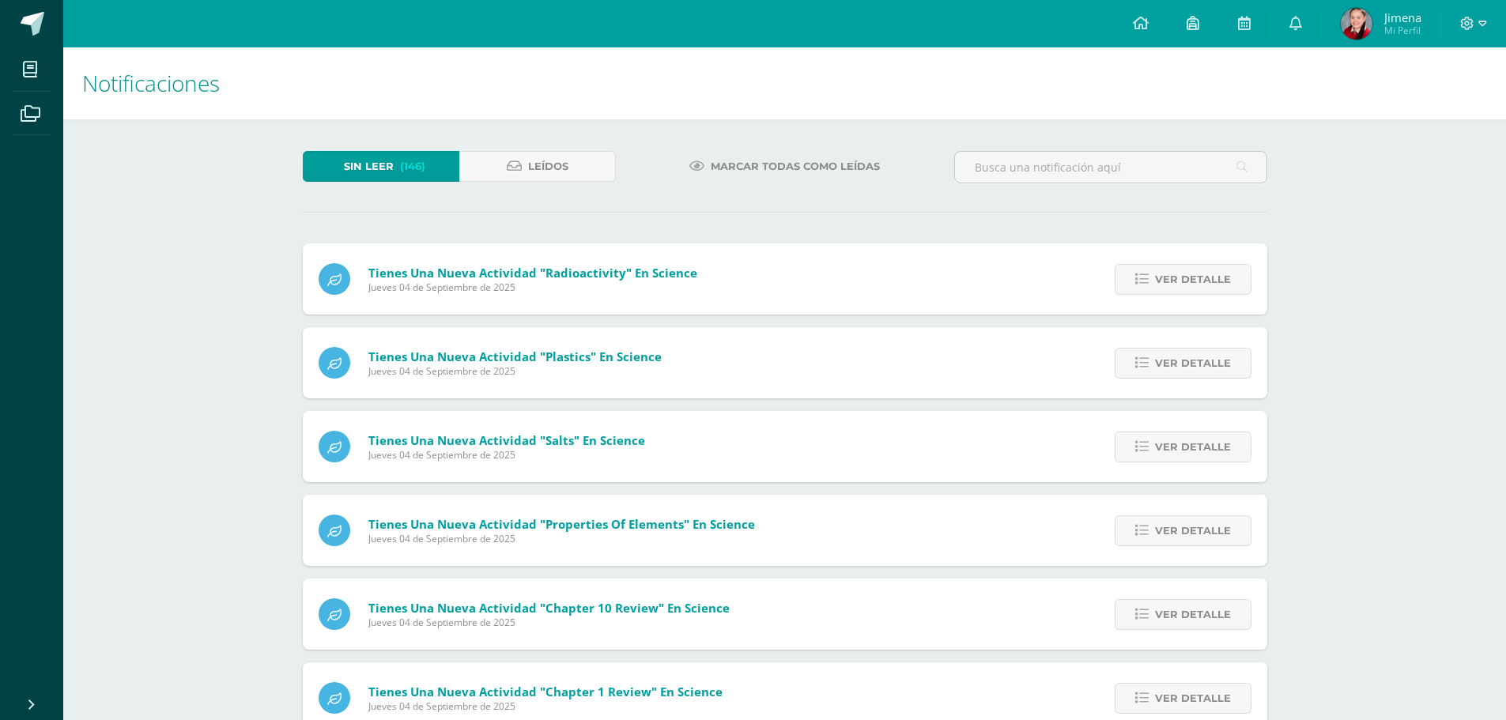
click at [1193, 289] on span "Ver detalle" at bounding box center [1193, 279] width 76 height 29
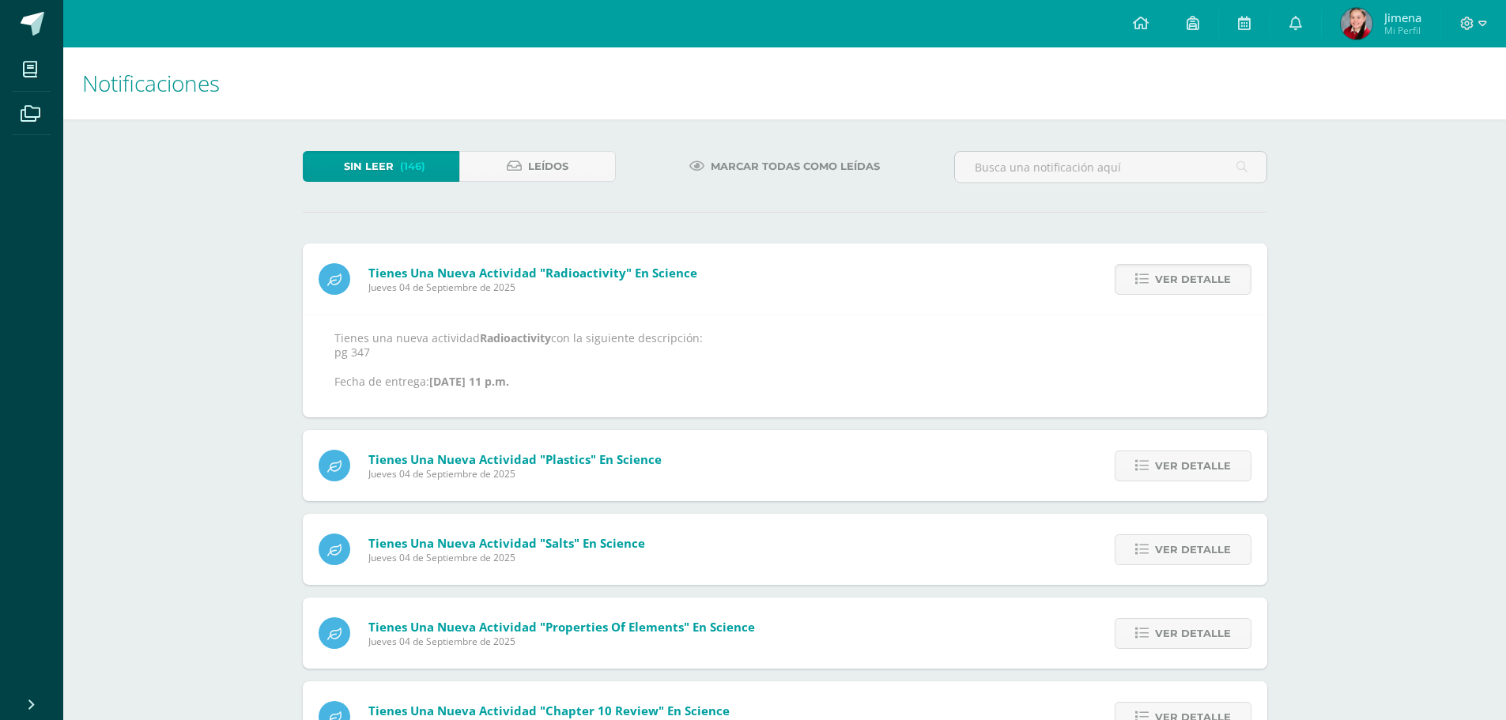
click at [1193, 289] on span "Ver detalle" at bounding box center [1193, 279] width 76 height 29
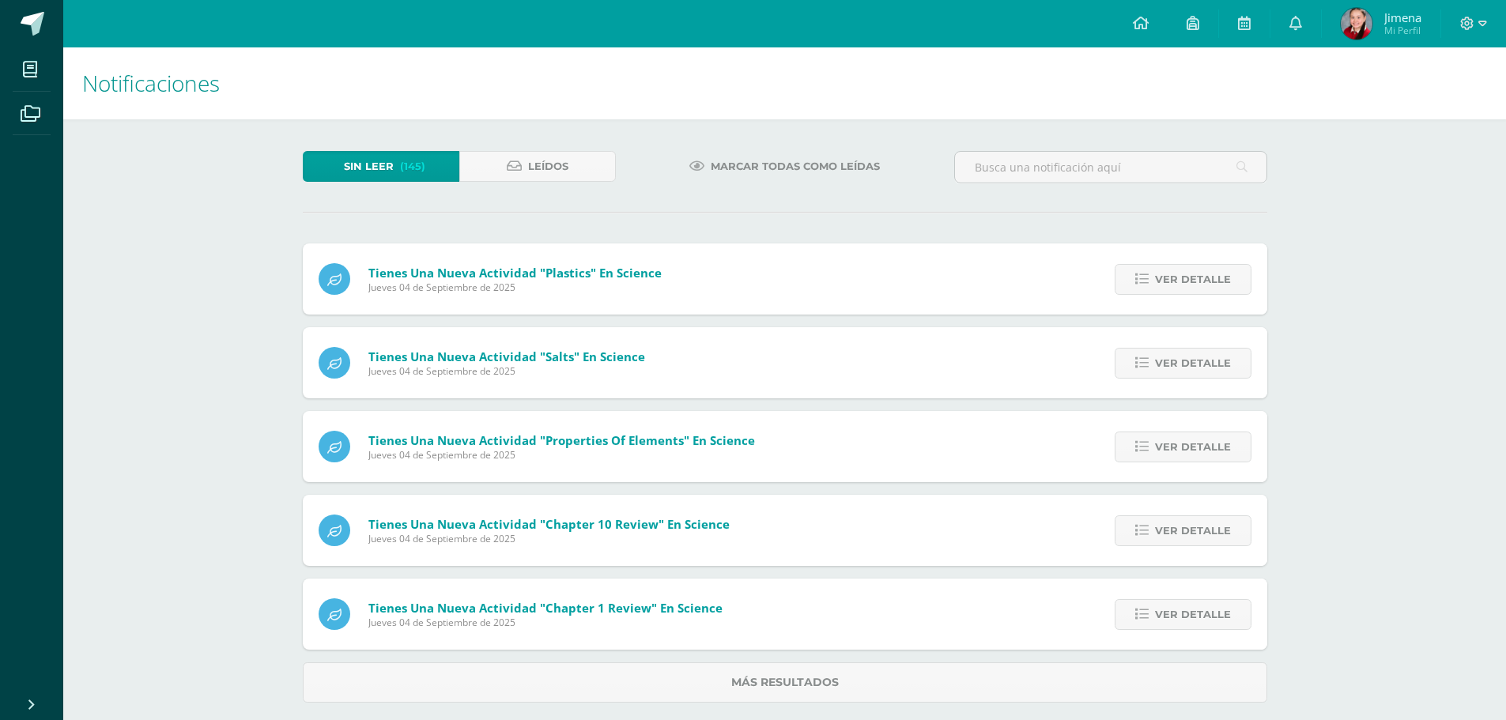
click at [1193, 289] on span "Ver detalle" at bounding box center [1193, 279] width 76 height 29
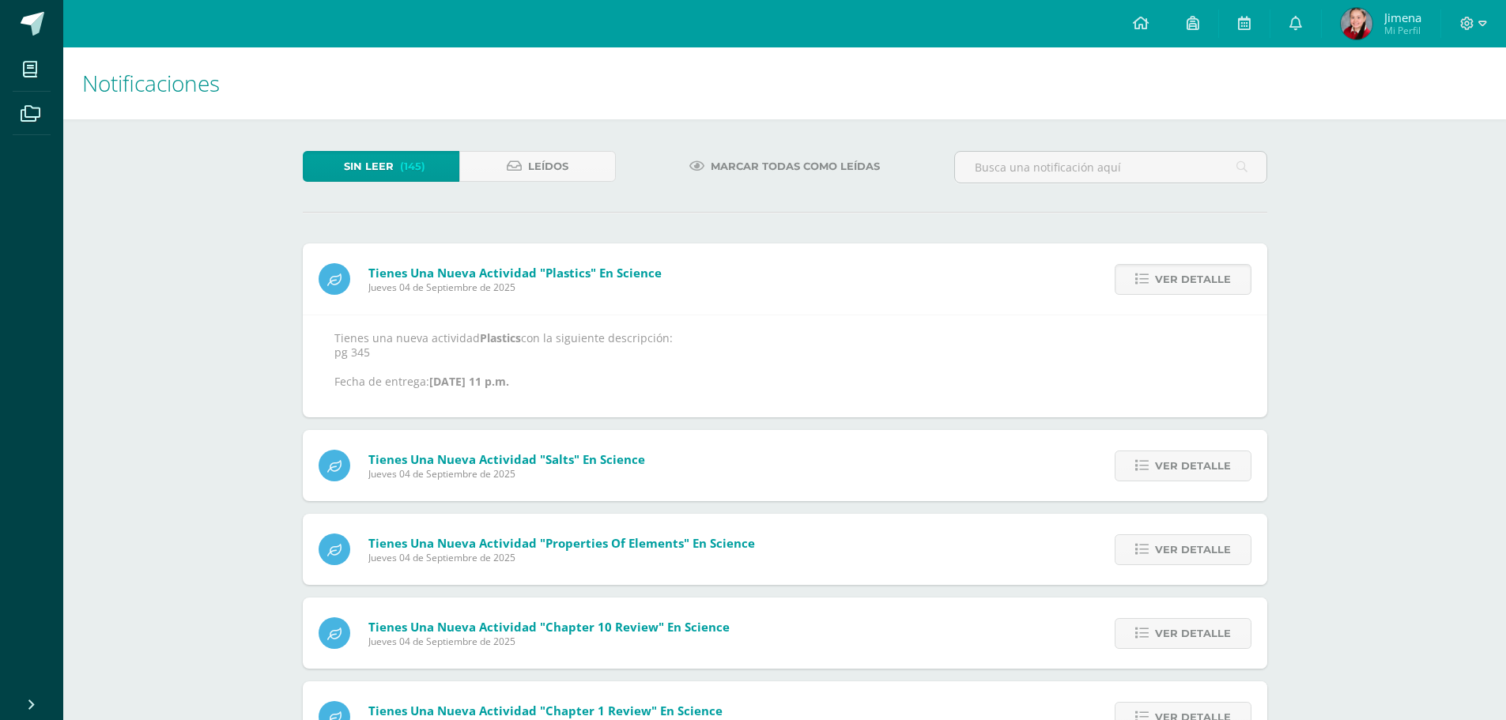
click at [1193, 289] on span "Ver detalle" at bounding box center [1193, 279] width 76 height 29
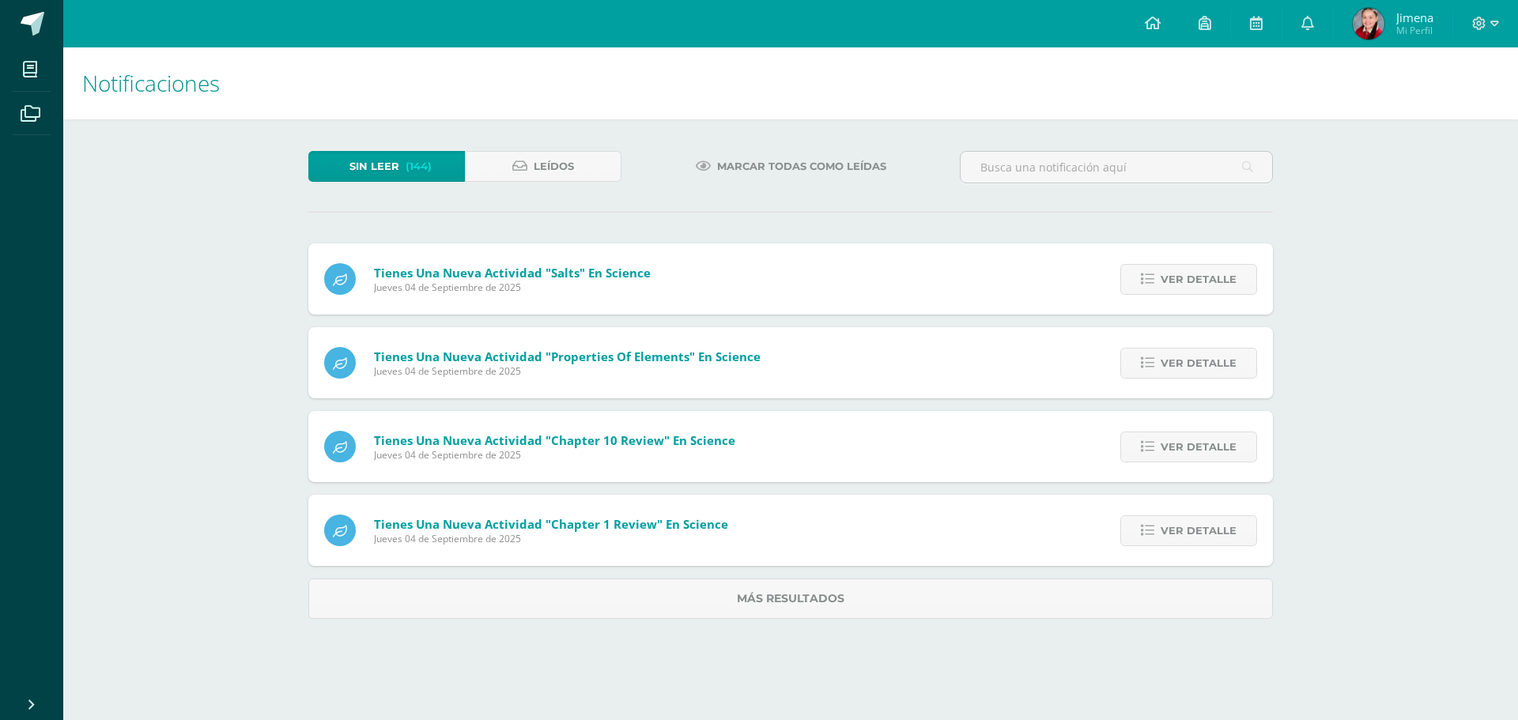
click at [1193, 289] on span "Ver detalle" at bounding box center [1199, 279] width 76 height 29
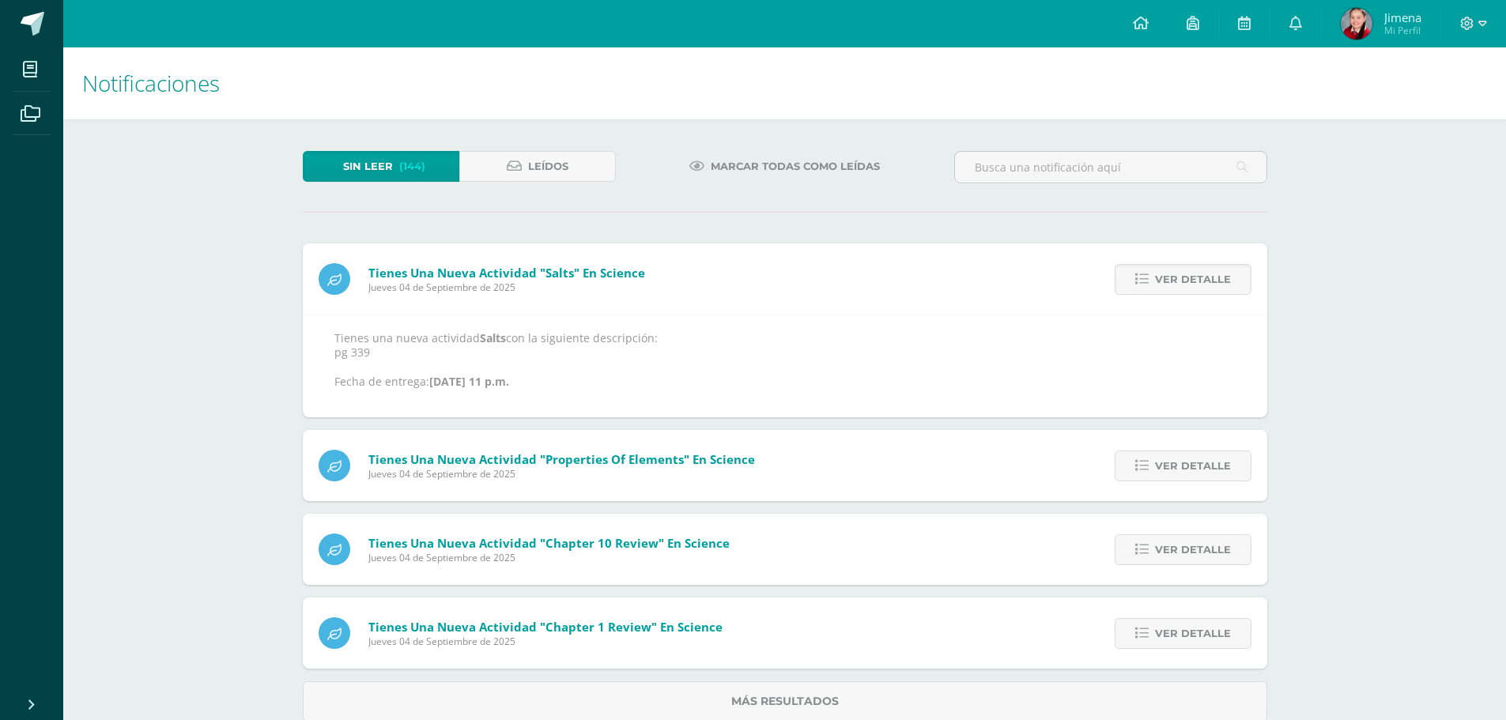
click at [1193, 289] on span "Ver detalle" at bounding box center [1193, 279] width 76 height 29
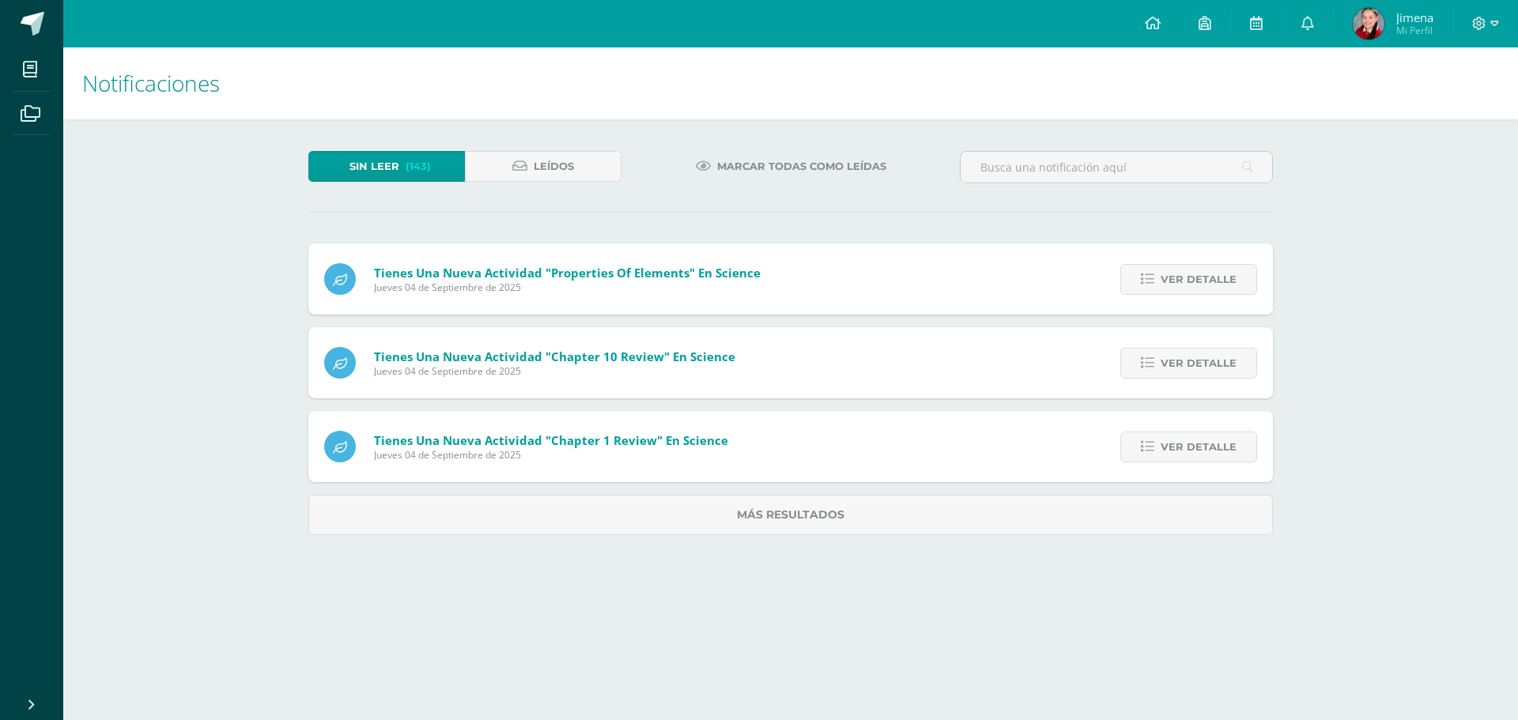
click at [1193, 289] on span "Ver detalle" at bounding box center [1199, 279] width 76 height 29
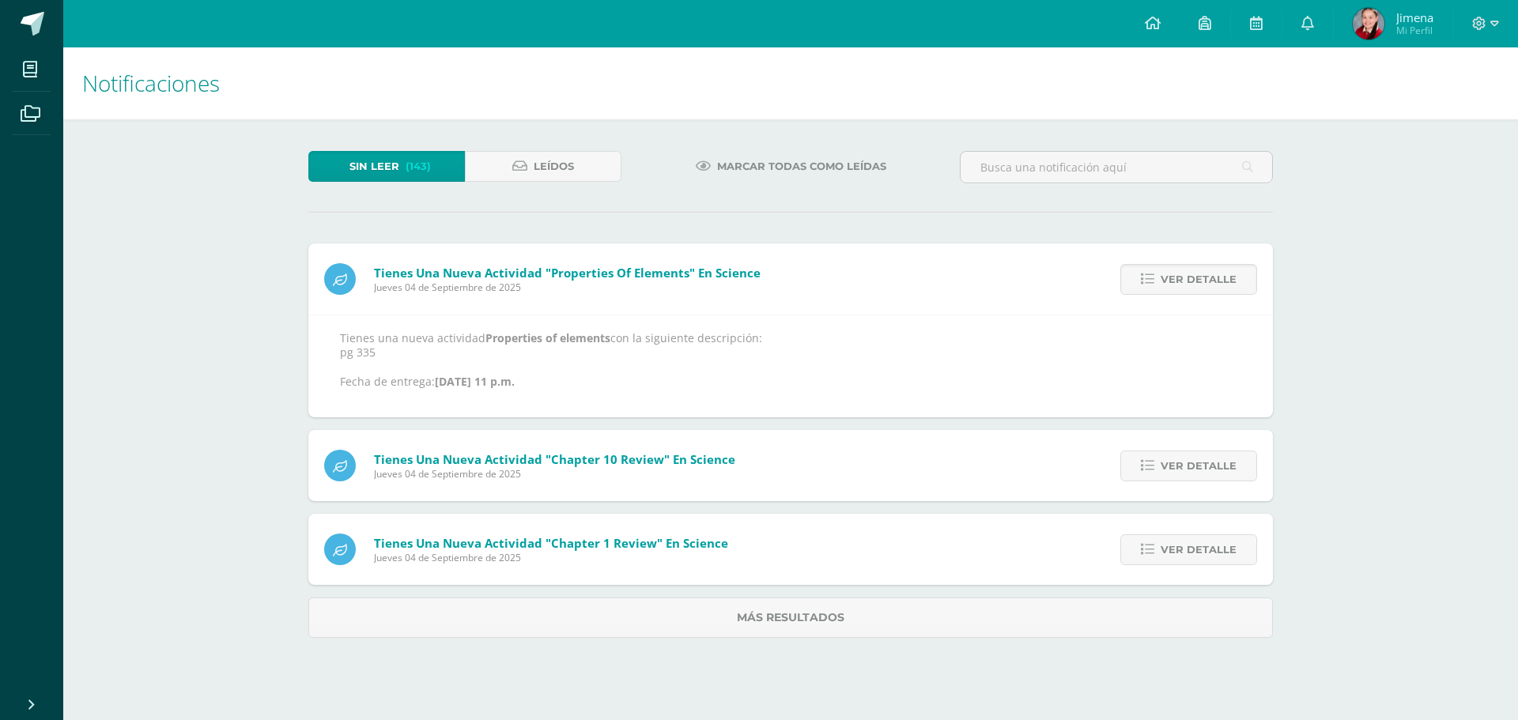
click at [1193, 289] on span "Ver detalle" at bounding box center [1199, 279] width 76 height 29
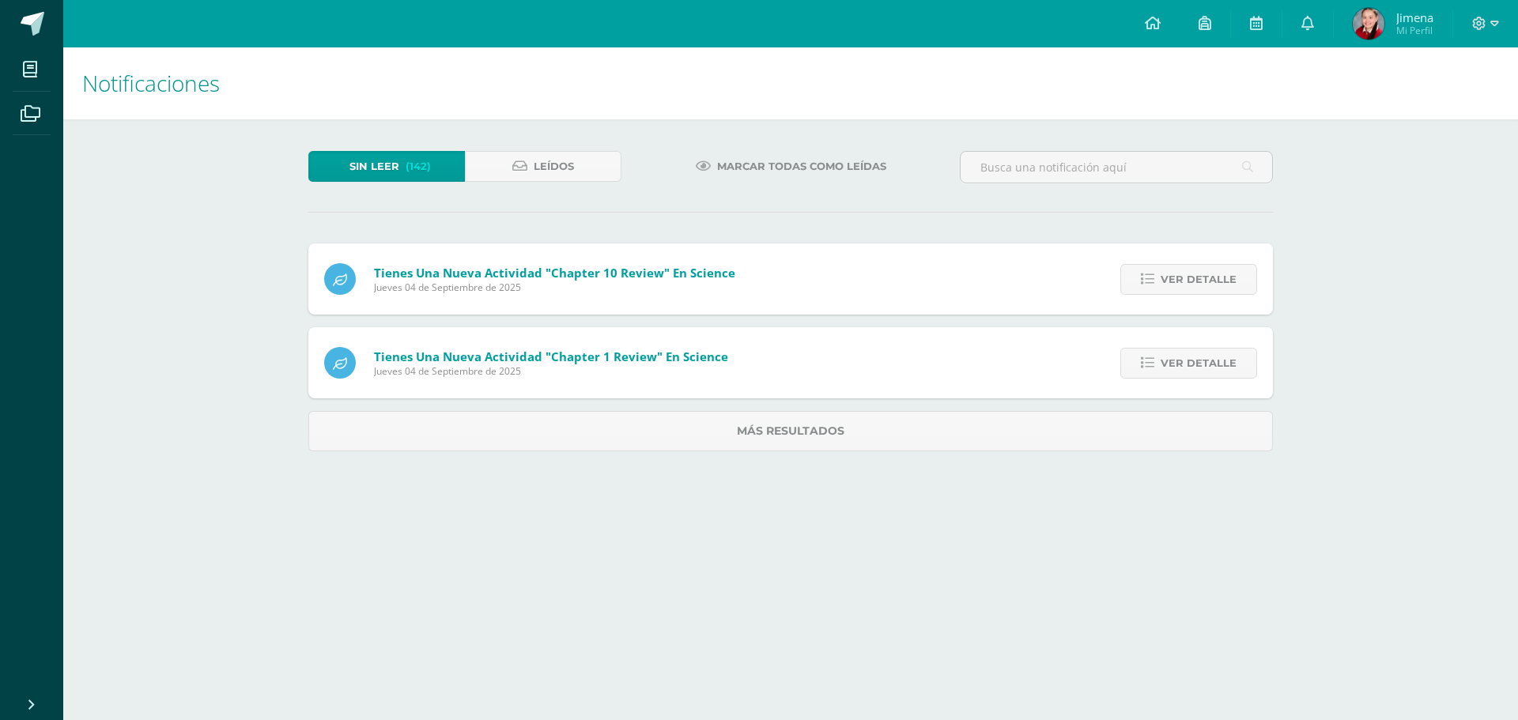
click at [1193, 289] on span "Ver detalle" at bounding box center [1199, 279] width 76 height 29
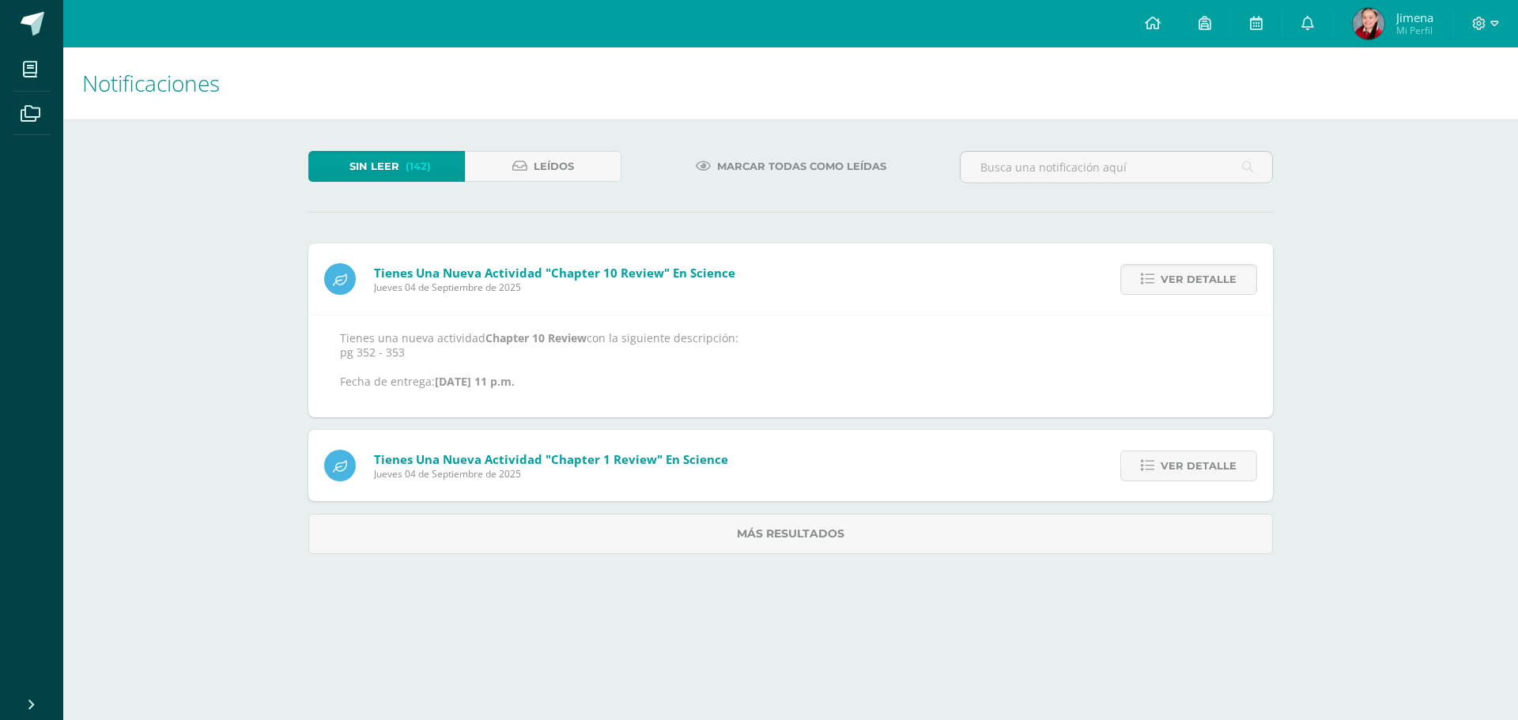
click at [1193, 289] on span "Ver detalle" at bounding box center [1199, 279] width 76 height 29
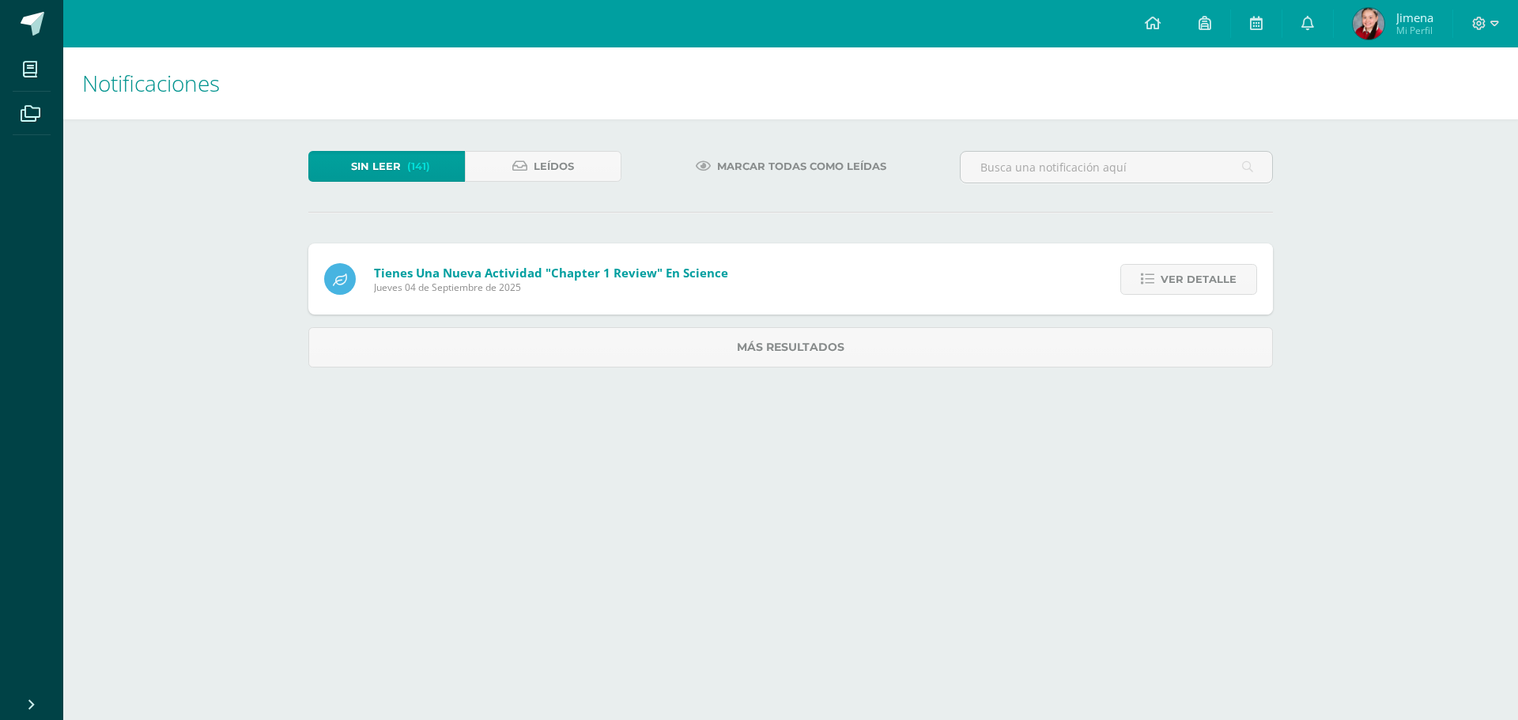
click at [1193, 289] on span "Ver detalle" at bounding box center [1199, 279] width 76 height 29
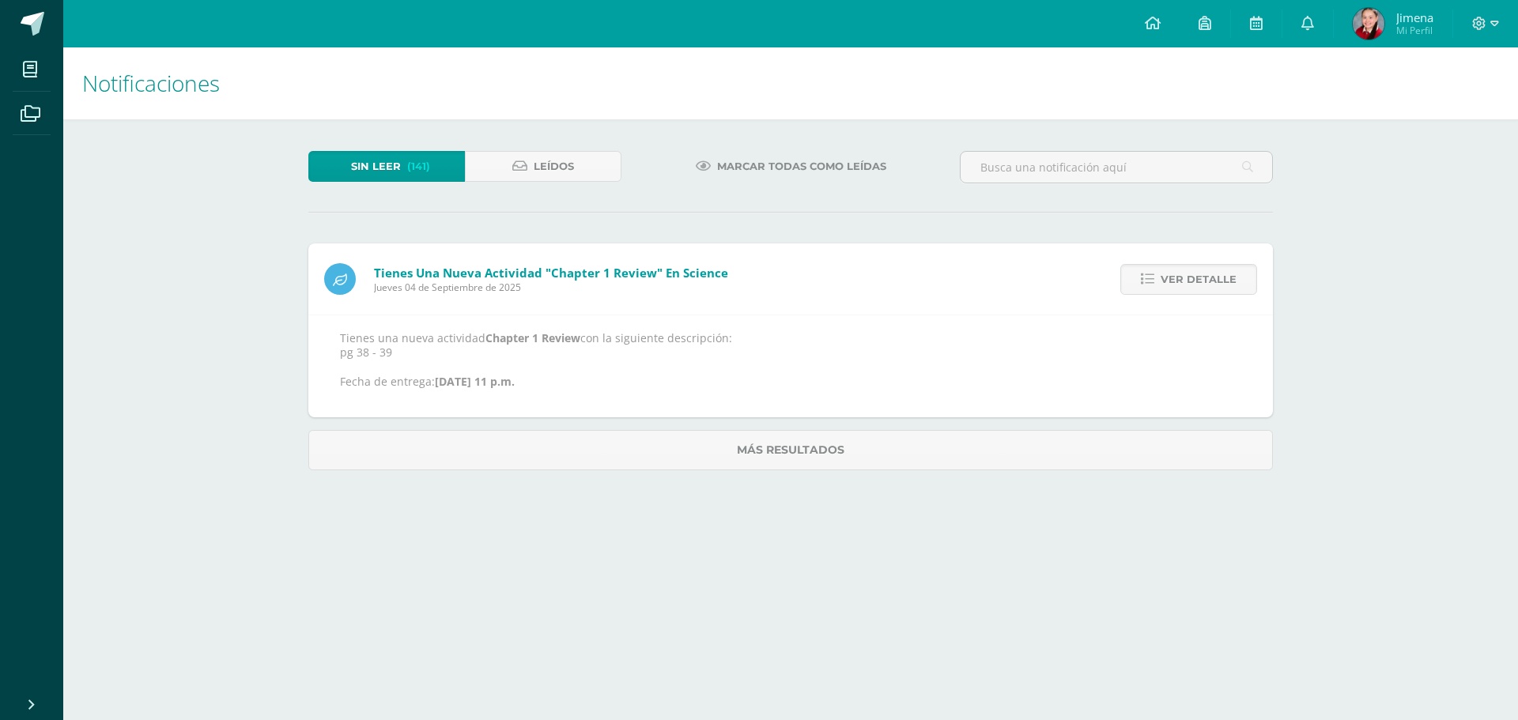
click at [1193, 289] on span "Ver detalle" at bounding box center [1199, 279] width 76 height 29
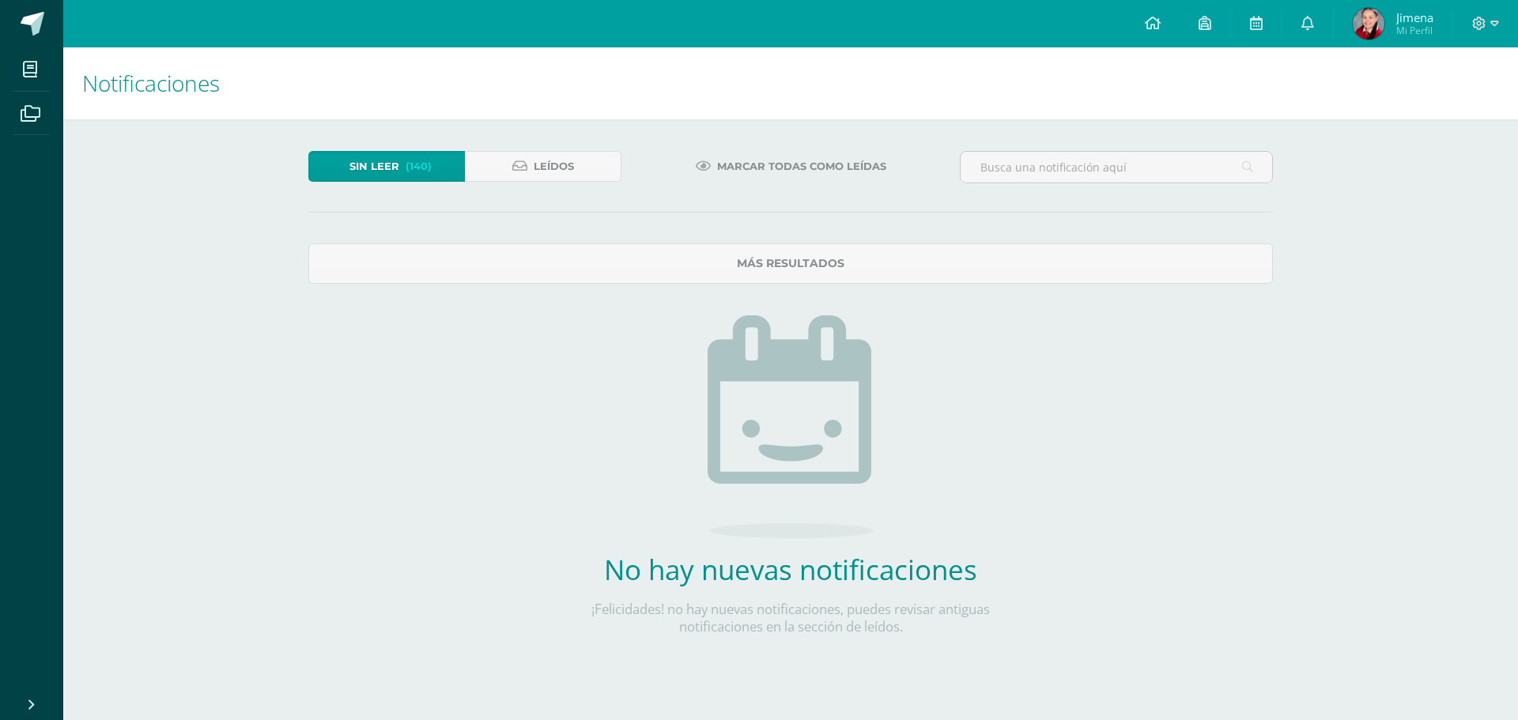
click at [436, 164] on link "Sin leer (140)" at bounding box center [386, 166] width 157 height 31
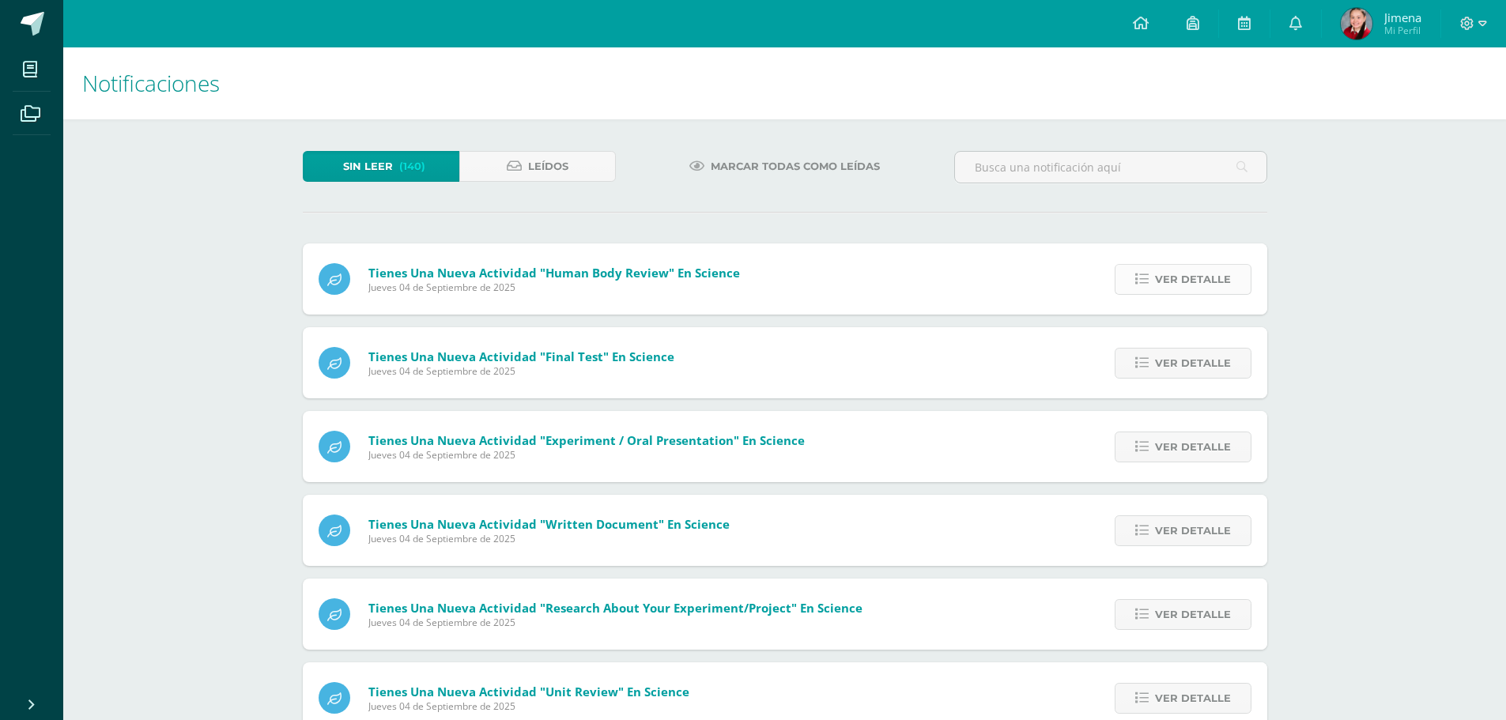
click at [1173, 283] on span "Ver detalle" at bounding box center [1193, 279] width 76 height 29
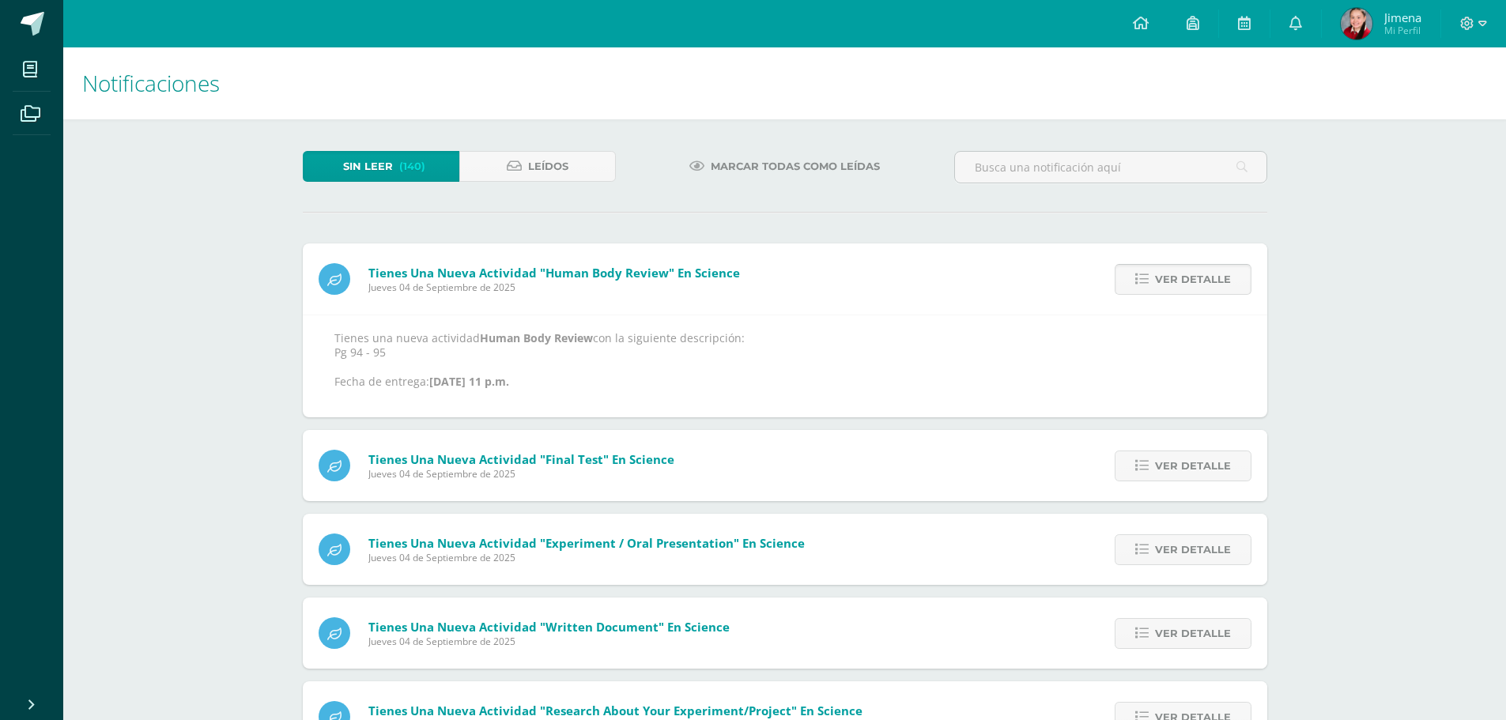
click at [1173, 283] on span "Ver detalle" at bounding box center [1193, 279] width 76 height 29
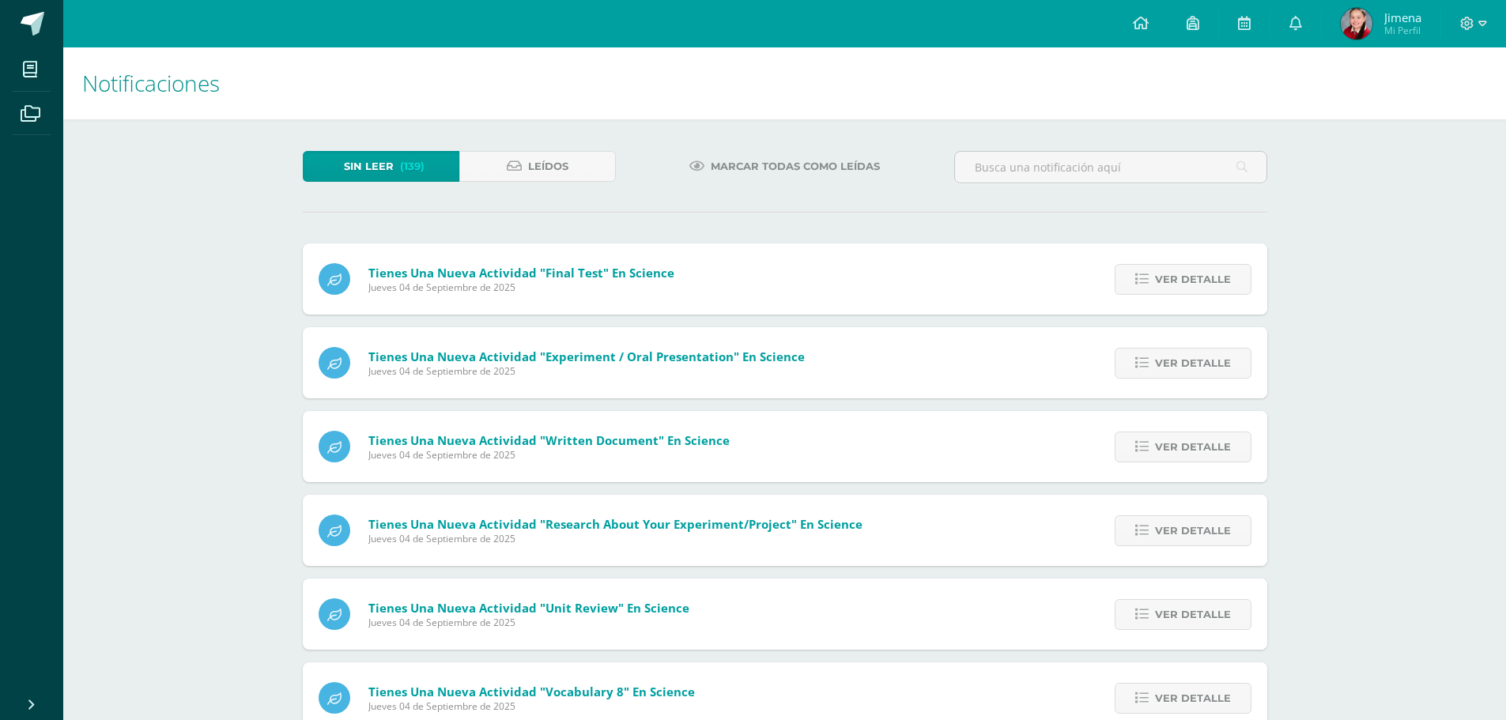
click at [1173, 283] on span "Ver detalle" at bounding box center [1193, 279] width 76 height 29
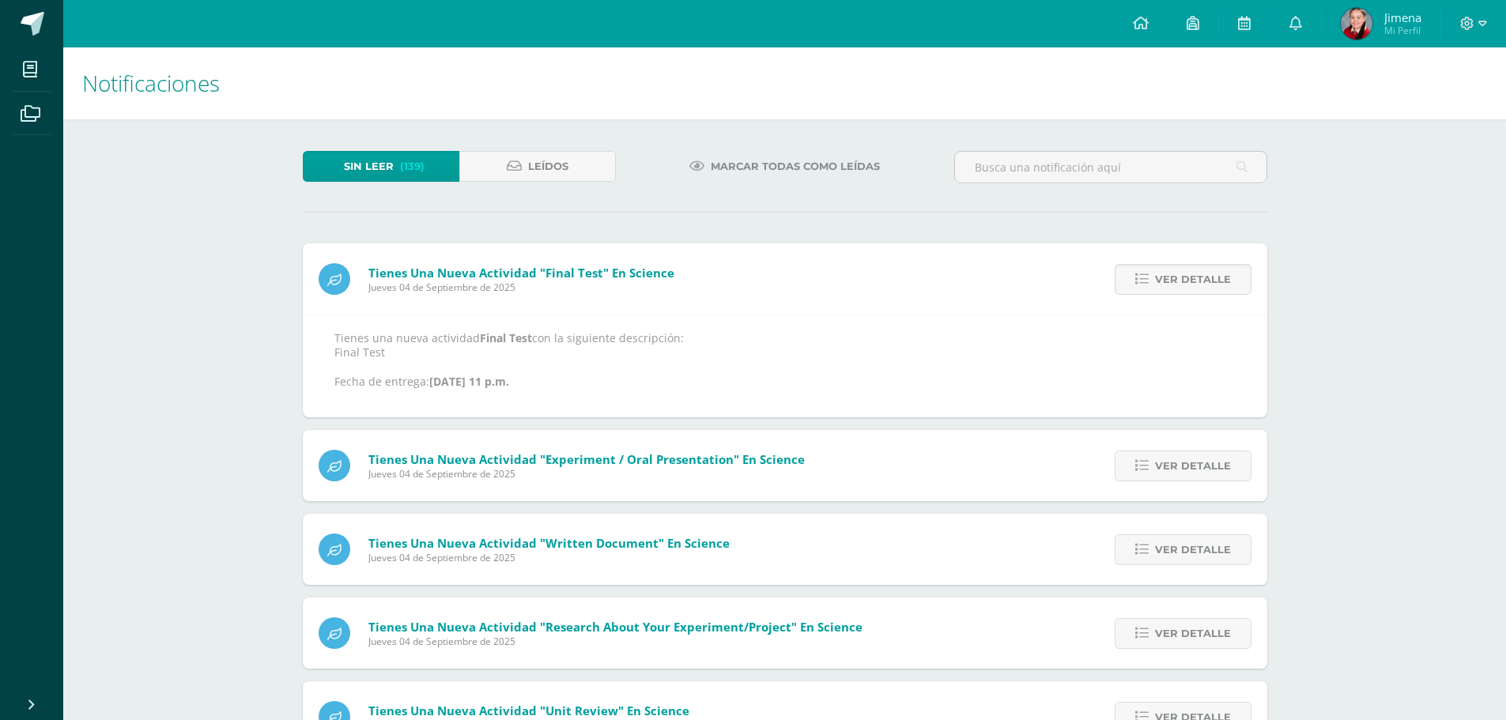
click at [1173, 283] on span "Ver detalle" at bounding box center [1193, 279] width 76 height 29
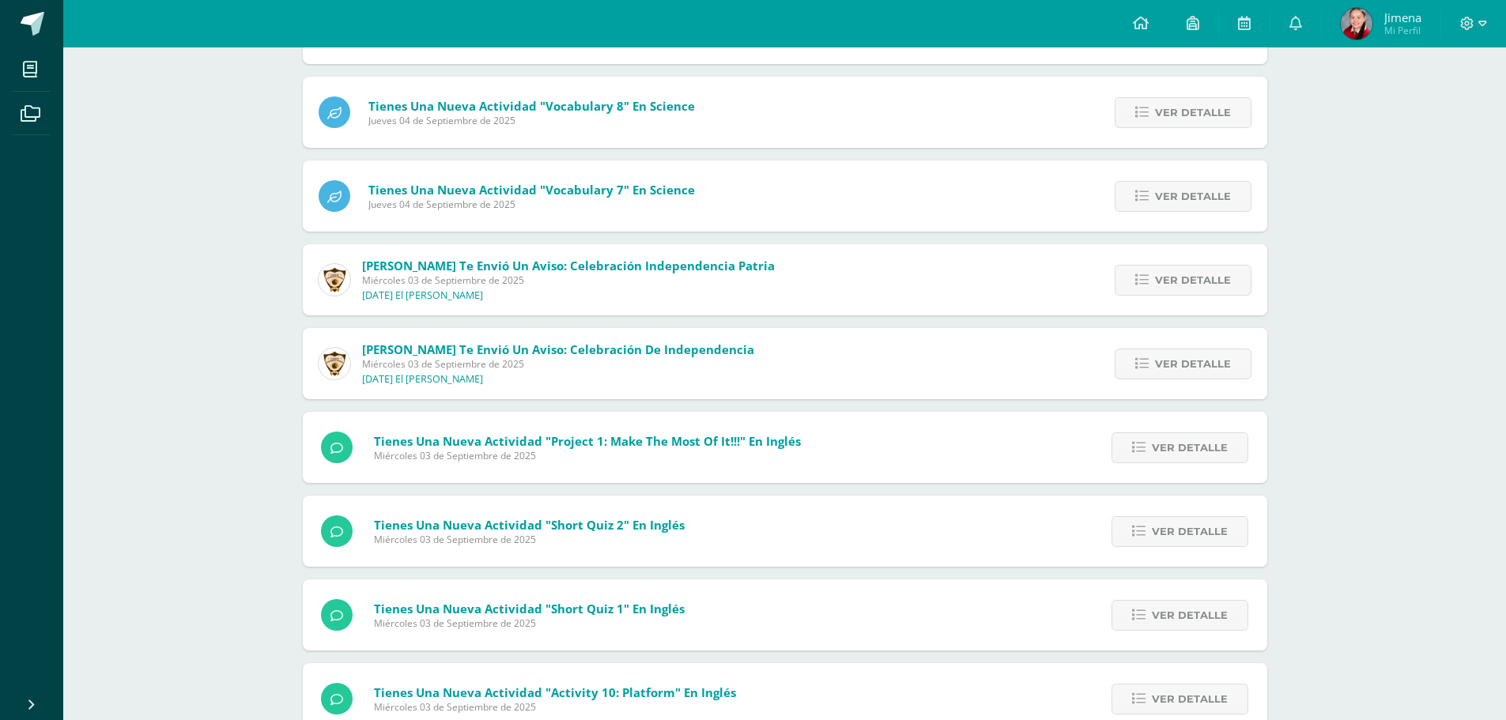
scroll to position [503, 0]
click at [1399, 14] on span "Jimena" at bounding box center [1403, 17] width 37 height 16
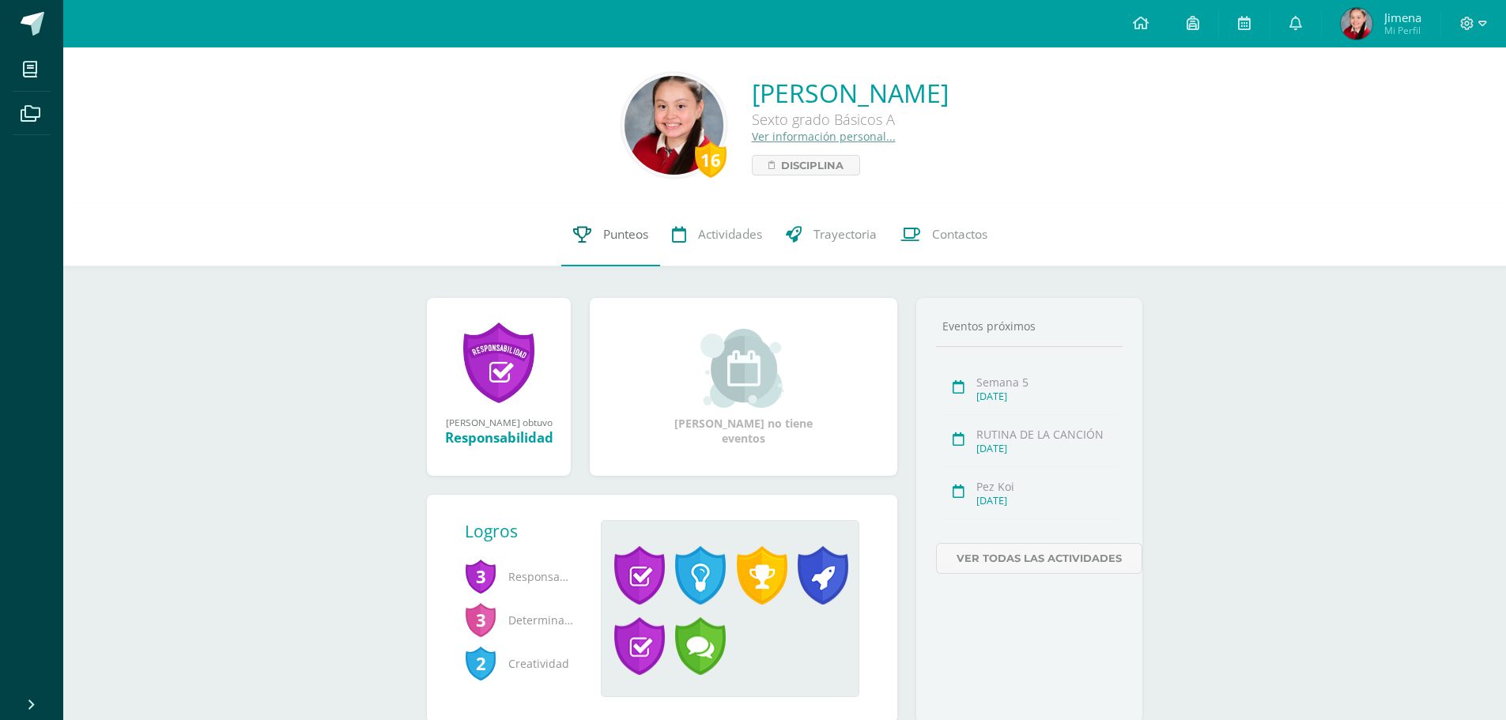
click at [631, 227] on span "Punteos" at bounding box center [625, 234] width 45 height 17
